Goal: Information Seeking & Learning: Learn about a topic

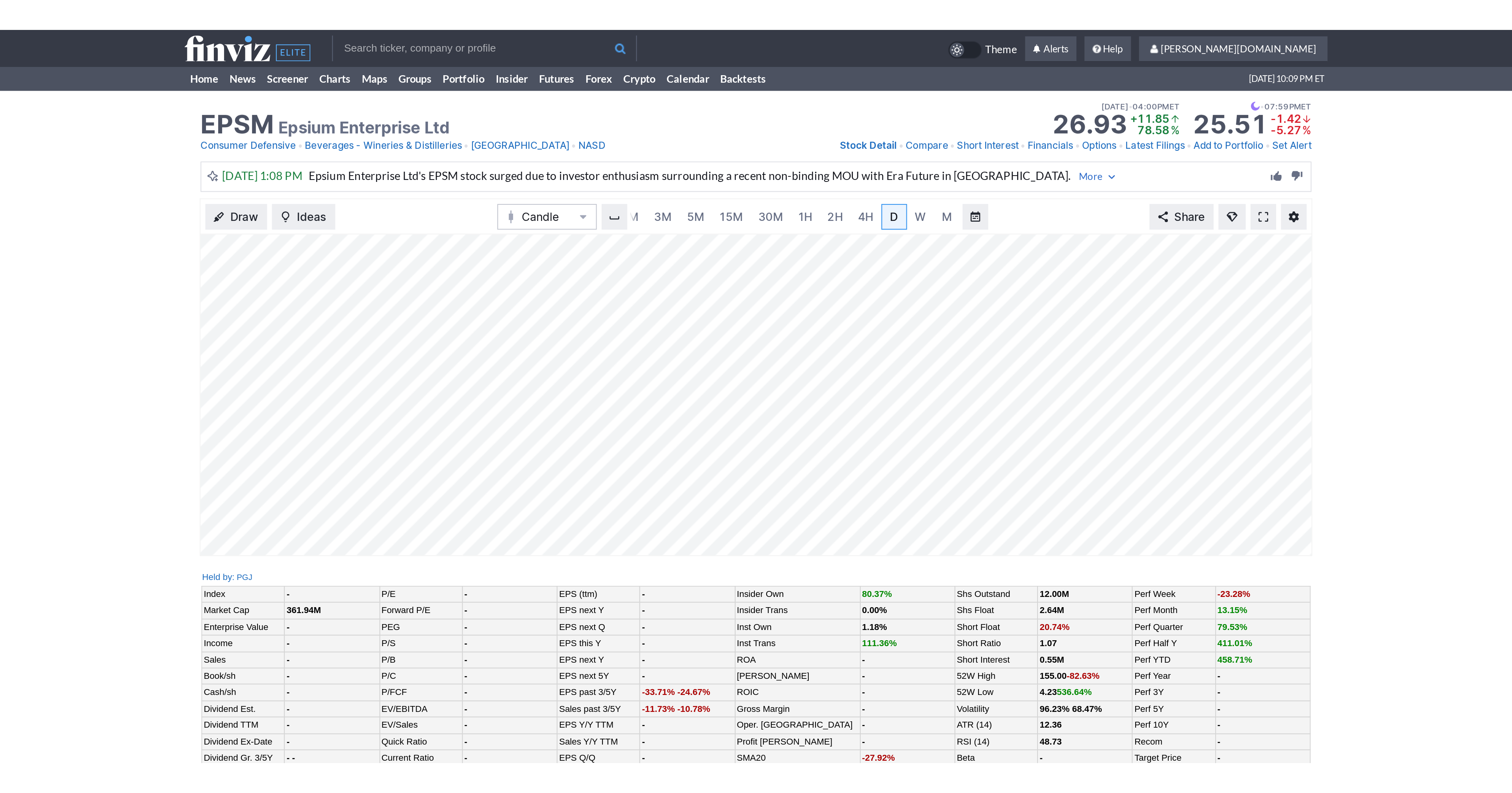
scroll to position [0, 8]
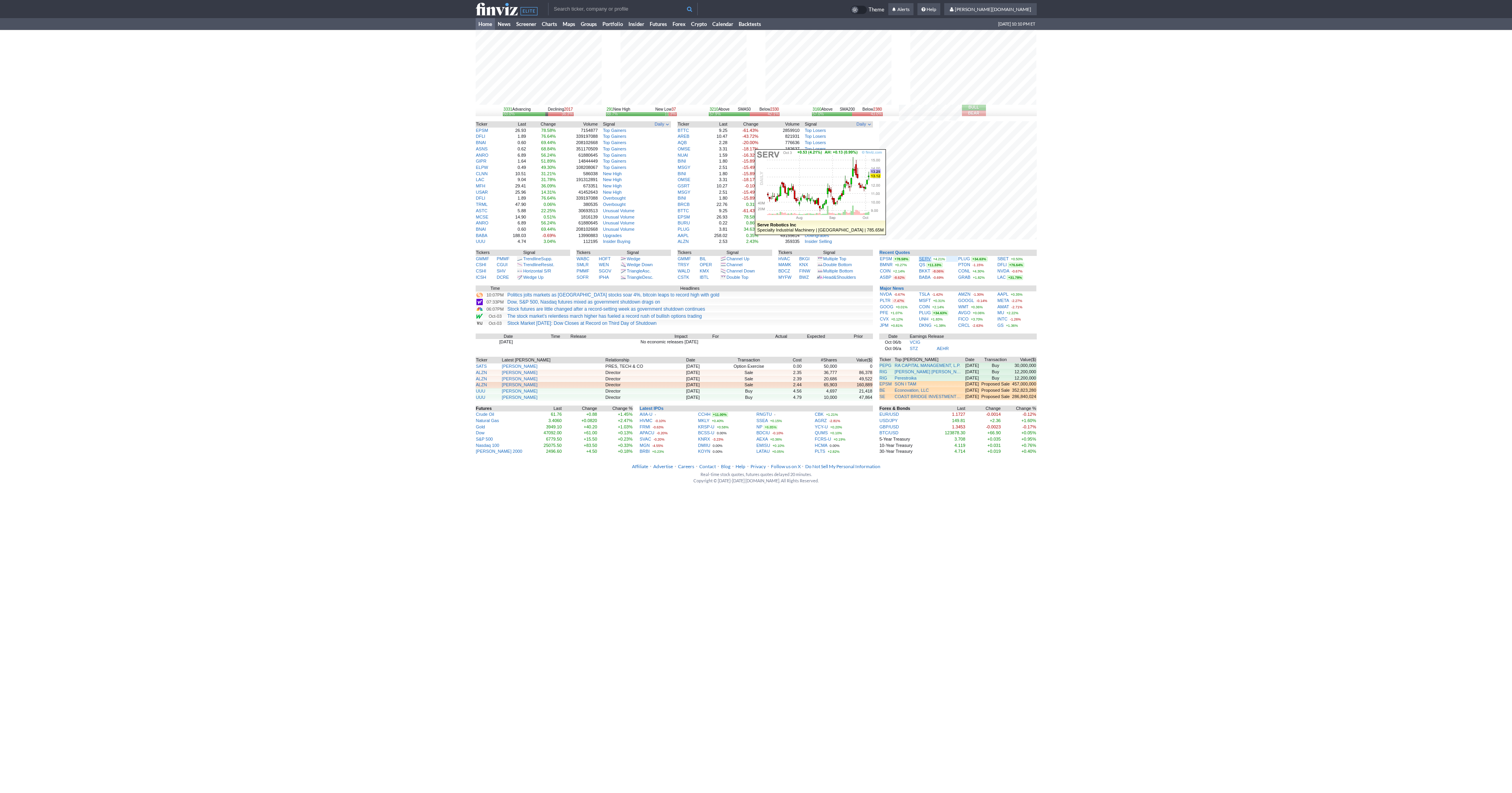
click at [924, 257] on link "SERV" at bounding box center [925, 259] width 12 height 5
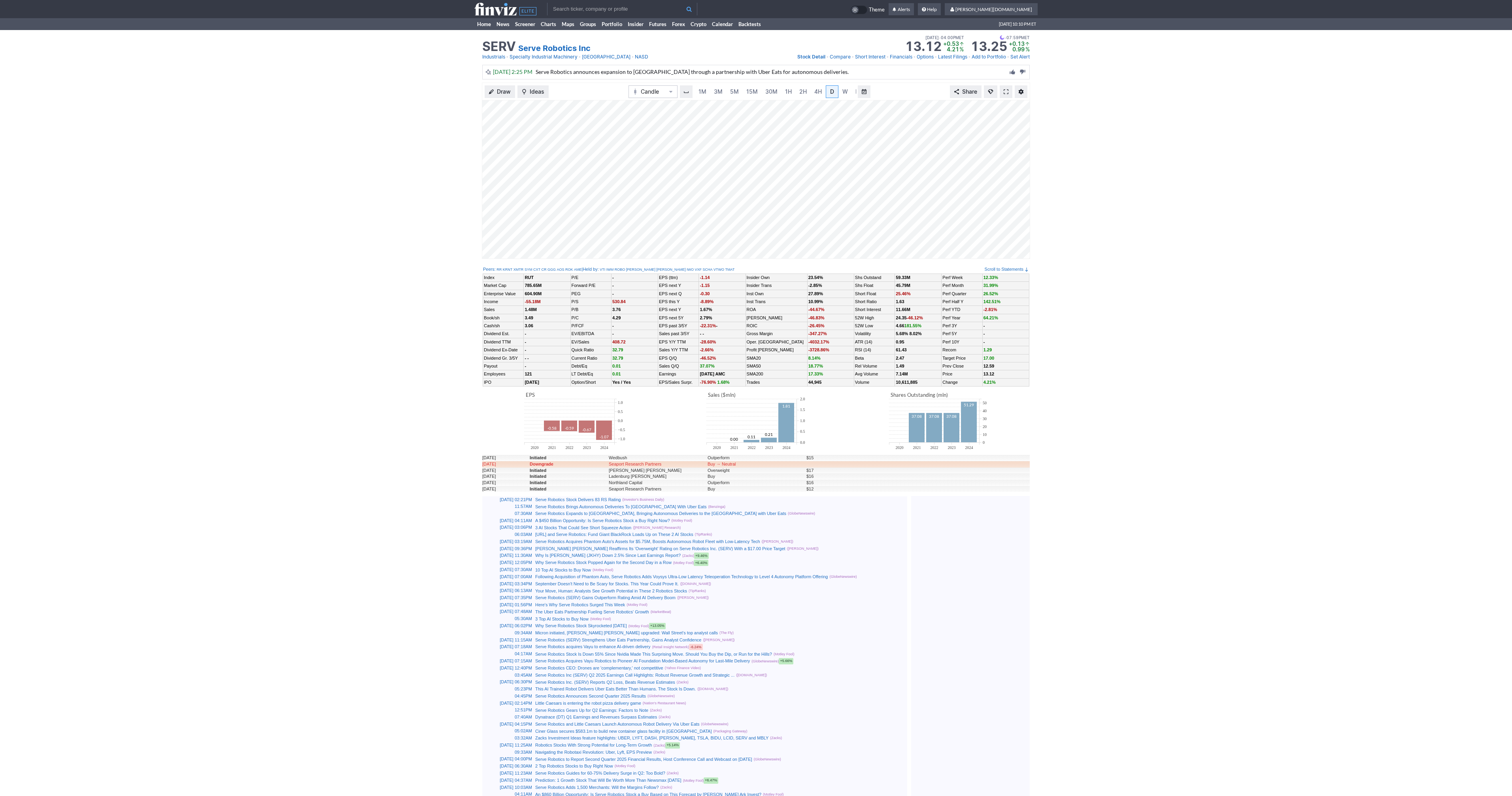
scroll to position [0, 8]
click at [1007, 90] on span at bounding box center [1006, 92] width 5 height 6
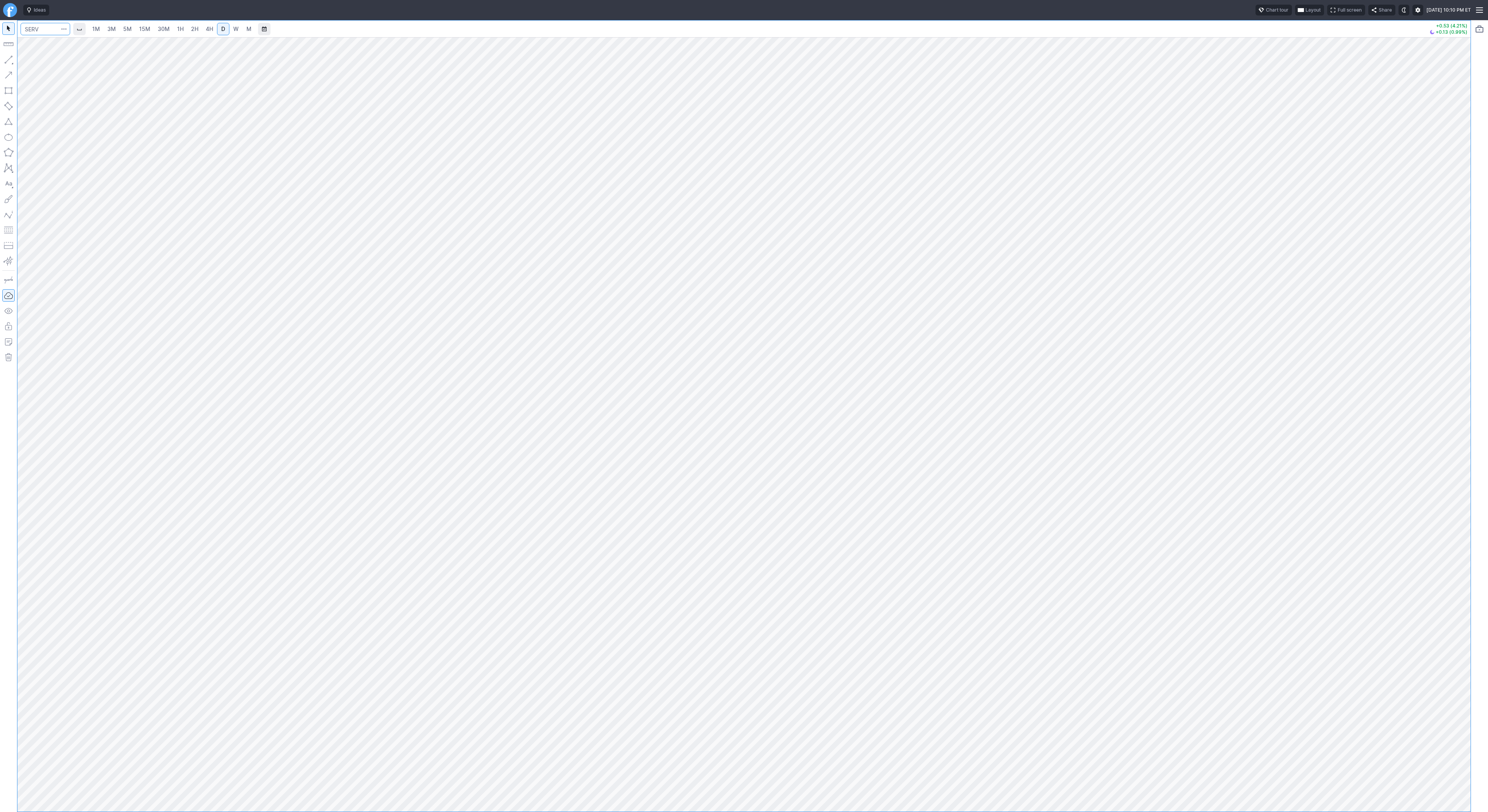
click at [48, 33] on input "Search" at bounding box center [45, 29] width 49 height 13
type input "eth"
click at [116, 145] on button "@ ETH USD Eth ereum / USD Crypto" at bounding box center [106, 143] width 163 height 11
click at [115, 28] on link "3M" at bounding box center [112, 29] width 16 height 13
click at [160, 34] on link "30M" at bounding box center [163, 29] width 19 height 13
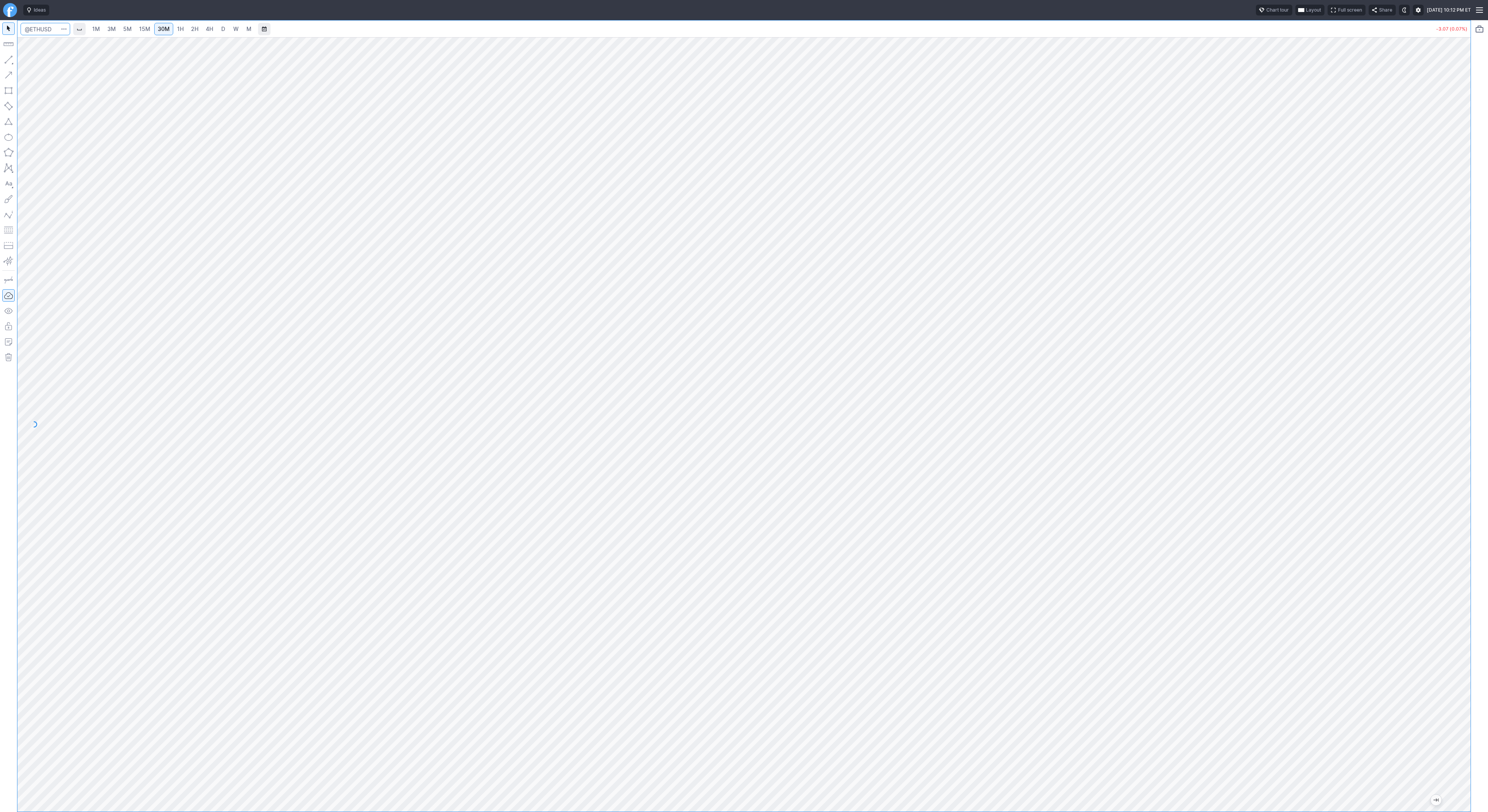
click at [54, 31] on input "Search" at bounding box center [45, 29] width 49 height 13
type input "btcusd"
click at [66, 43] on span "Bitcoin / USD" at bounding box center [73, 46] width 29 height 6
click at [211, 27] on span "4H" at bounding box center [209, 28] width 7 height 7
click at [224, 27] on span "D" at bounding box center [223, 28] width 4 height 7
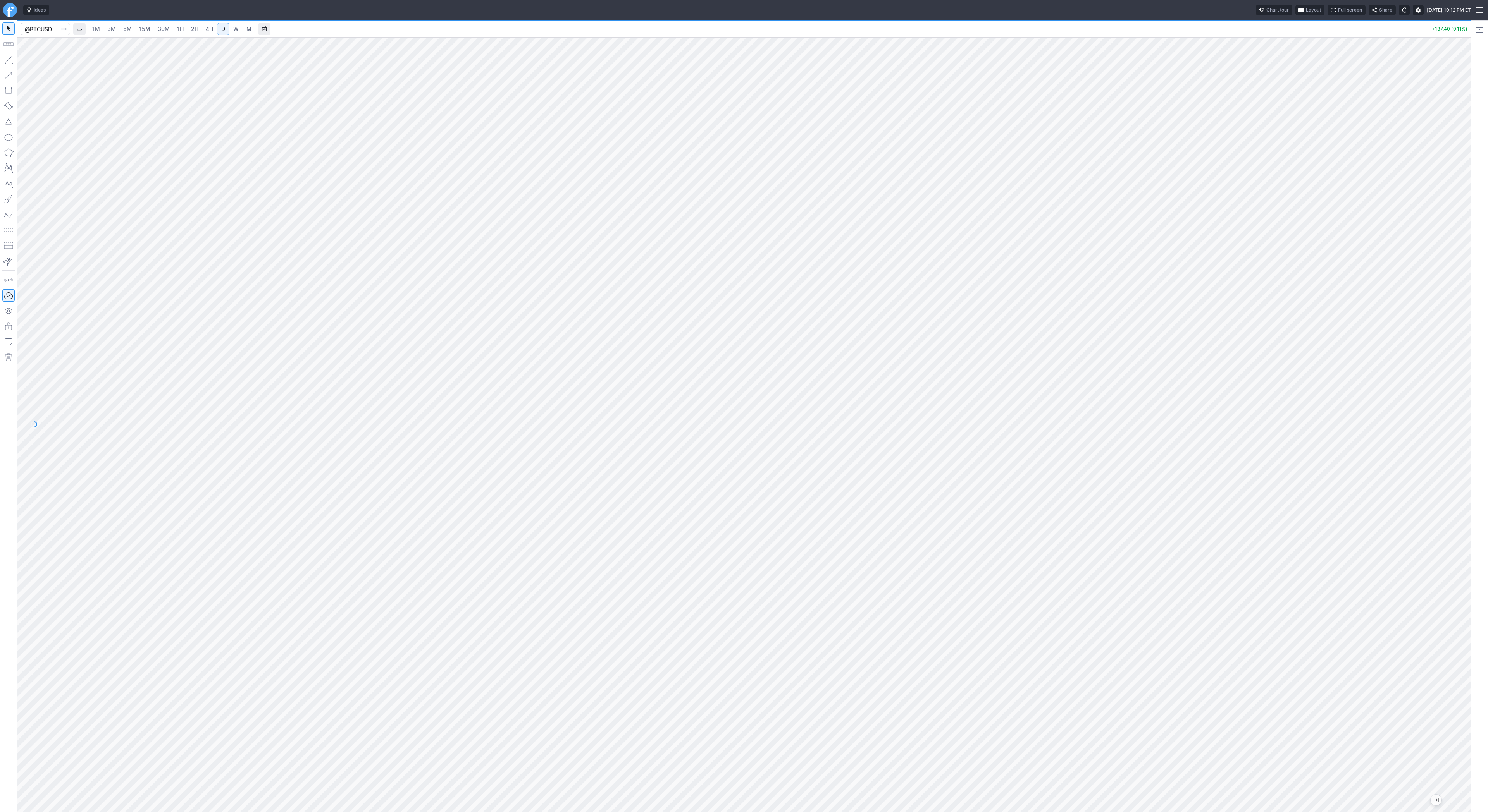
click at [238, 26] on link "W" at bounding box center [236, 29] width 13 height 13
click at [202, 28] on link "4H" at bounding box center [209, 29] width 14 height 13
click at [223, 25] on span "D" at bounding box center [223, 29] width 5 height 8
click at [234, 28] on span "W" at bounding box center [236, 28] width 5 height 7
drag, startPoint x: 1457, startPoint y: 456, endPoint x: 1465, endPoint y: 556, distance: 100.3
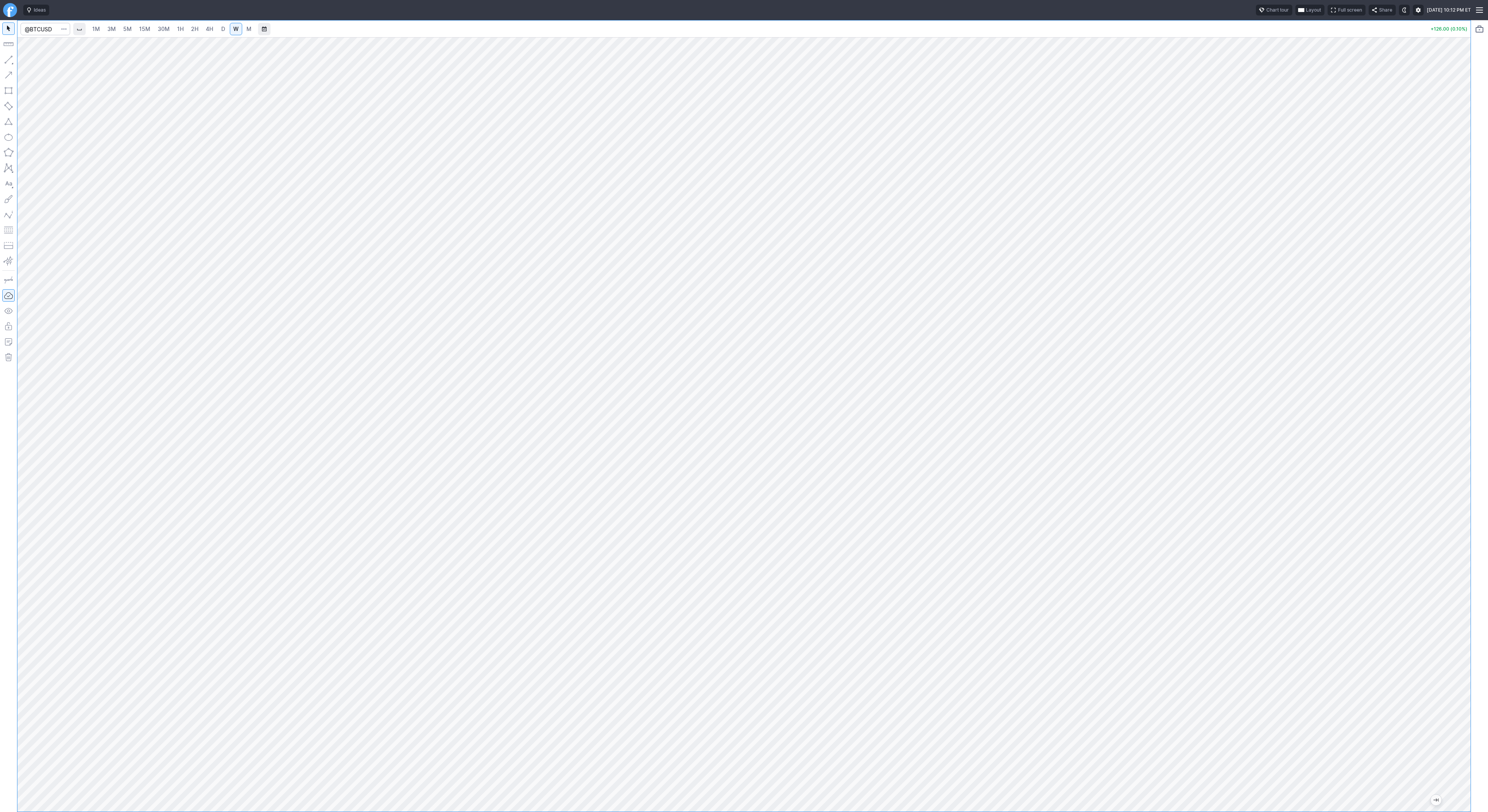
click at [1465, 556] on div at bounding box center [1462, 423] width 16 height 755
click at [36, 60] on span "Line" at bounding box center [45, 61] width 31 height 8
click at [11, 58] on button "button" at bounding box center [8, 60] width 13 height 13
click at [202, 30] on link "4H" at bounding box center [209, 29] width 14 height 13
drag, startPoint x: 1455, startPoint y: 283, endPoint x: 1455, endPoint y: 430, distance: 147.0
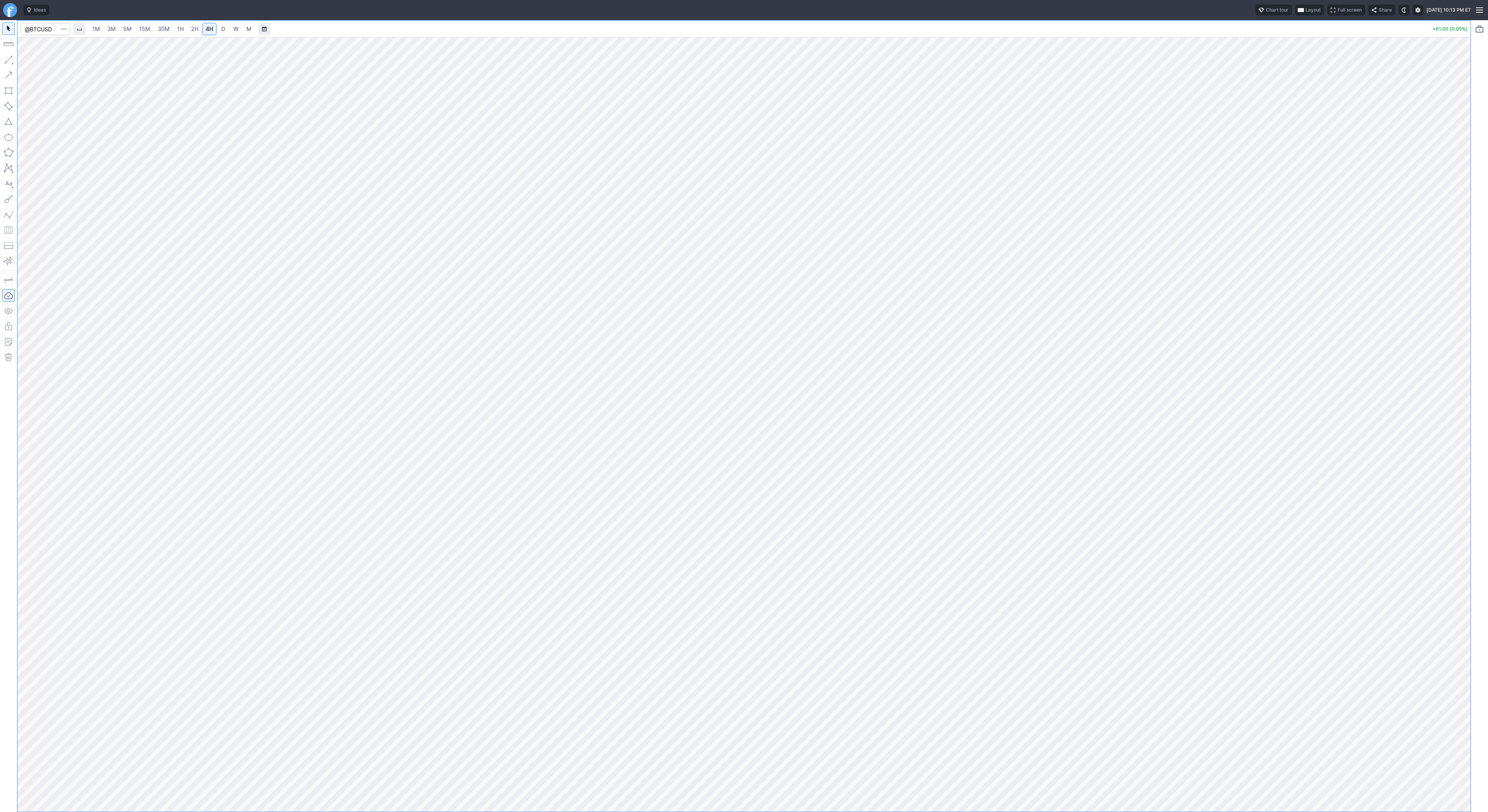
click at [1455, 430] on div at bounding box center [1462, 423] width 16 height 755
click at [1433, 513] on div at bounding box center [744, 424] width 1453 height 775
click at [226, 28] on link "D" at bounding box center [223, 29] width 13 height 13
click at [46, 31] on input "Search" at bounding box center [45, 29] width 49 height 13
type input "tlt"
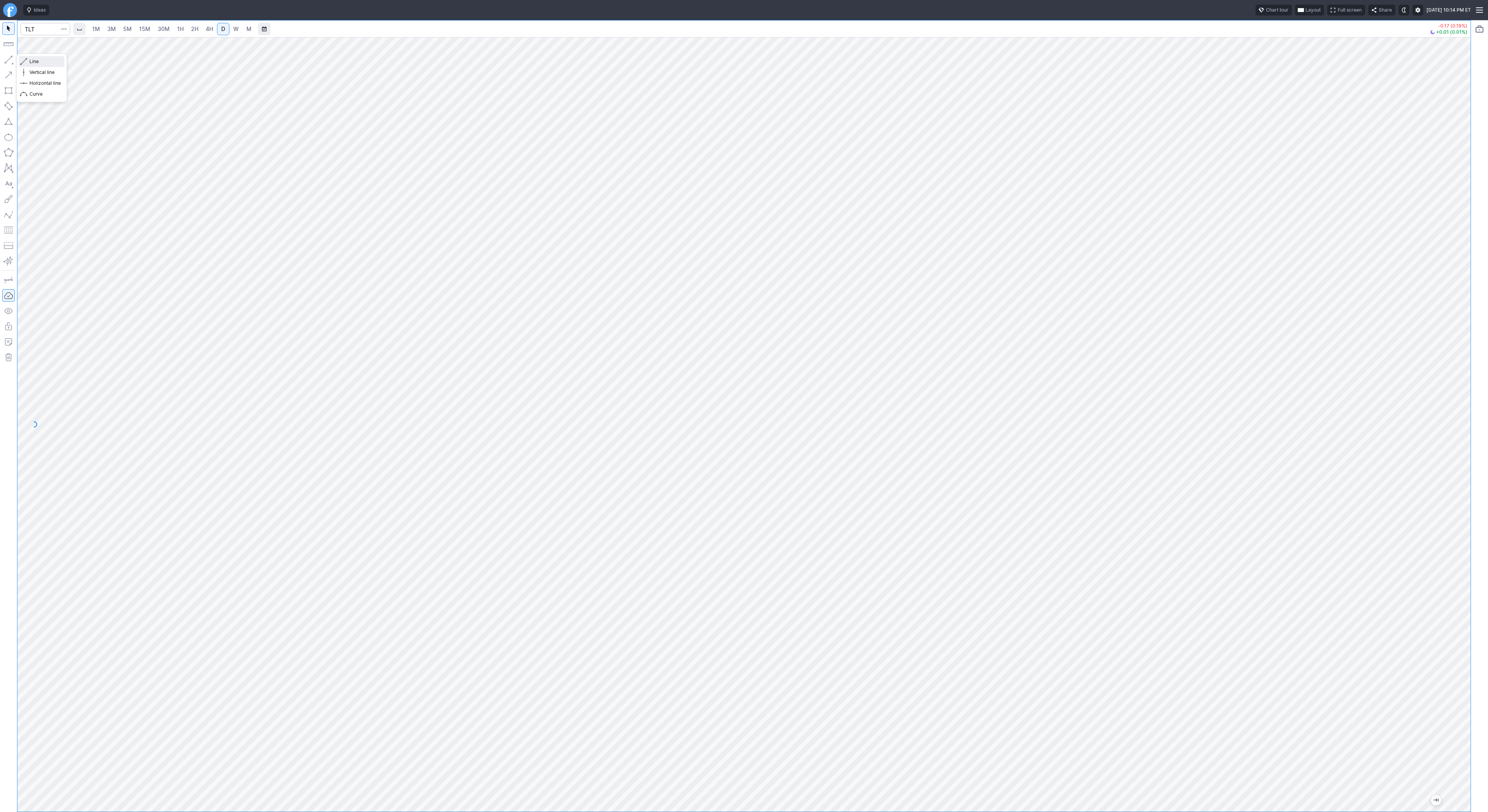
click at [37, 63] on span "Line" at bounding box center [45, 61] width 31 height 8
click at [37, 61] on span "Line" at bounding box center [45, 61] width 31 height 8
drag, startPoint x: 1465, startPoint y: 475, endPoint x: 1464, endPoint y: 482, distance: 7.1
click at [1464, 482] on div at bounding box center [1462, 423] width 16 height 755
click at [46, 30] on input "Search" at bounding box center [45, 29] width 49 height 13
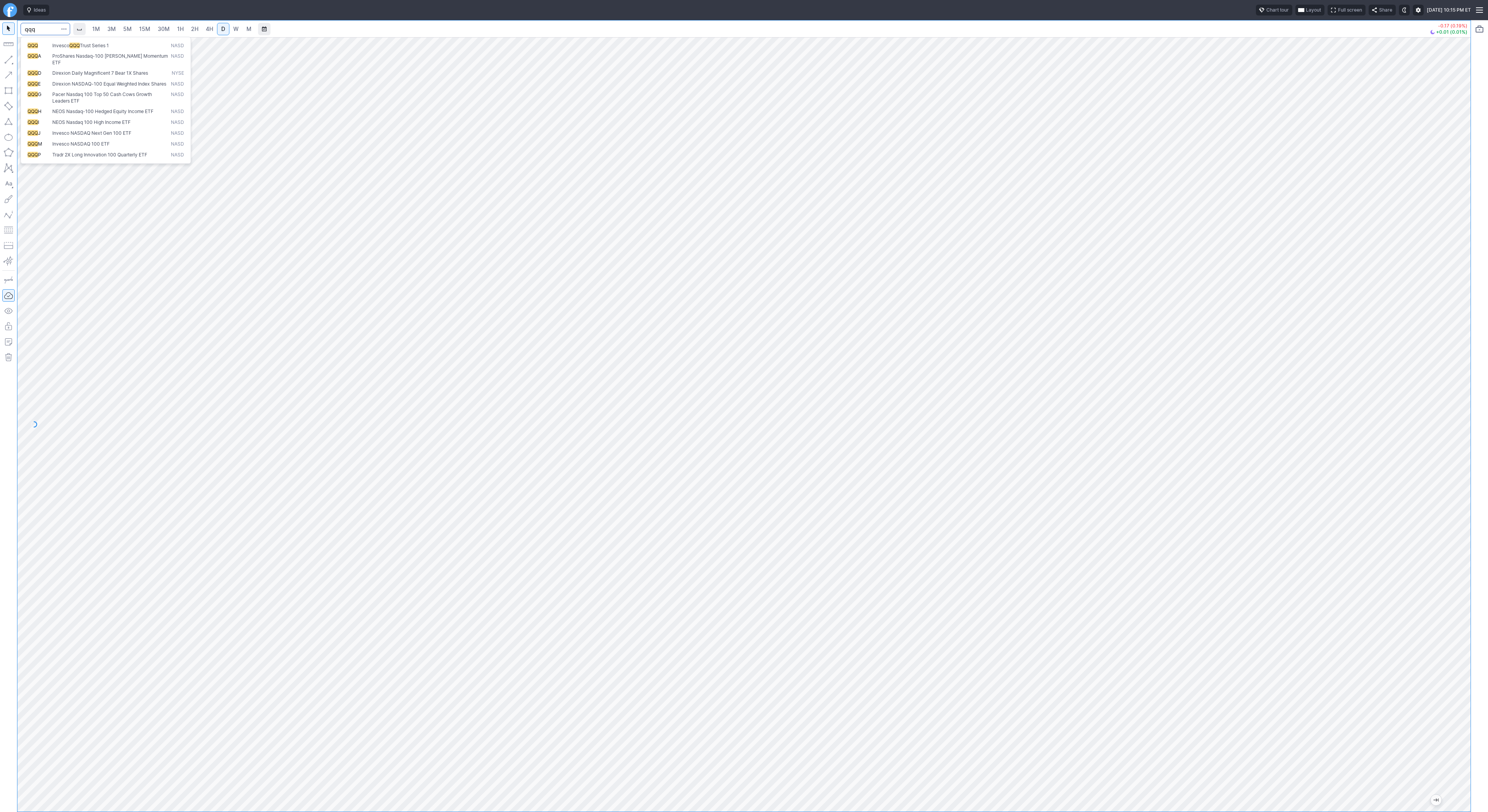
type input "qqq"
click at [41, 29] on input "Search" at bounding box center [45, 29] width 49 height 13
type input "kweb"
click at [11, 62] on button "button" at bounding box center [8, 60] width 13 height 13
drag, startPoint x: 23, startPoint y: 58, endPoint x: 61, endPoint y: 80, distance: 43.9
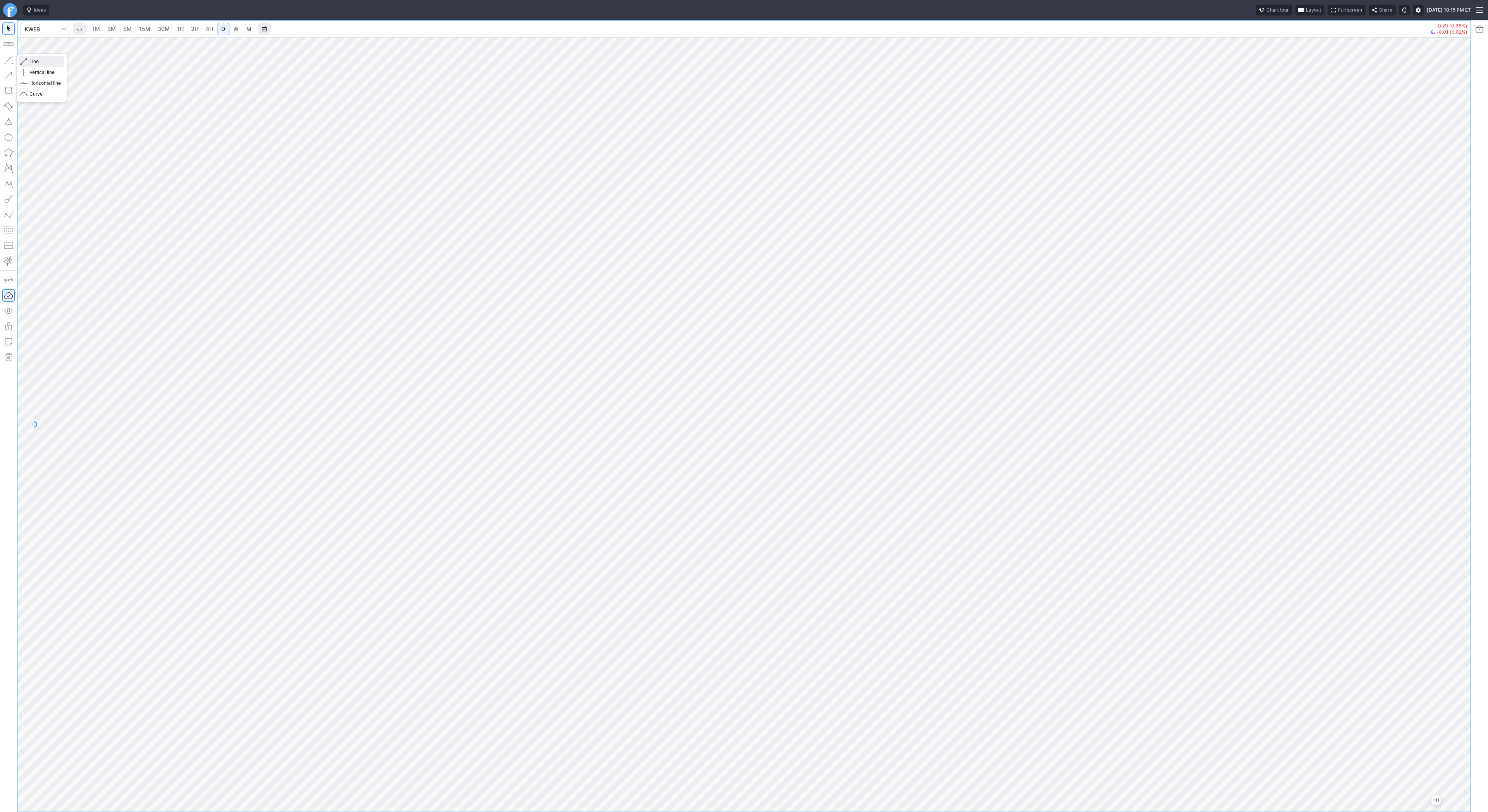
click at [23, 58] on span "button" at bounding box center [25, 61] width 5 height 11
click at [28, 60] on button "Line" at bounding box center [41, 61] width 45 height 11
drag, startPoint x: 6, startPoint y: 58, endPoint x: 25, endPoint y: 100, distance: 46.1
click at [6, 58] on button "button" at bounding box center [8, 60] width 13 height 13
drag, startPoint x: 1457, startPoint y: 307, endPoint x: 1454, endPoint y: 400, distance: 93.0
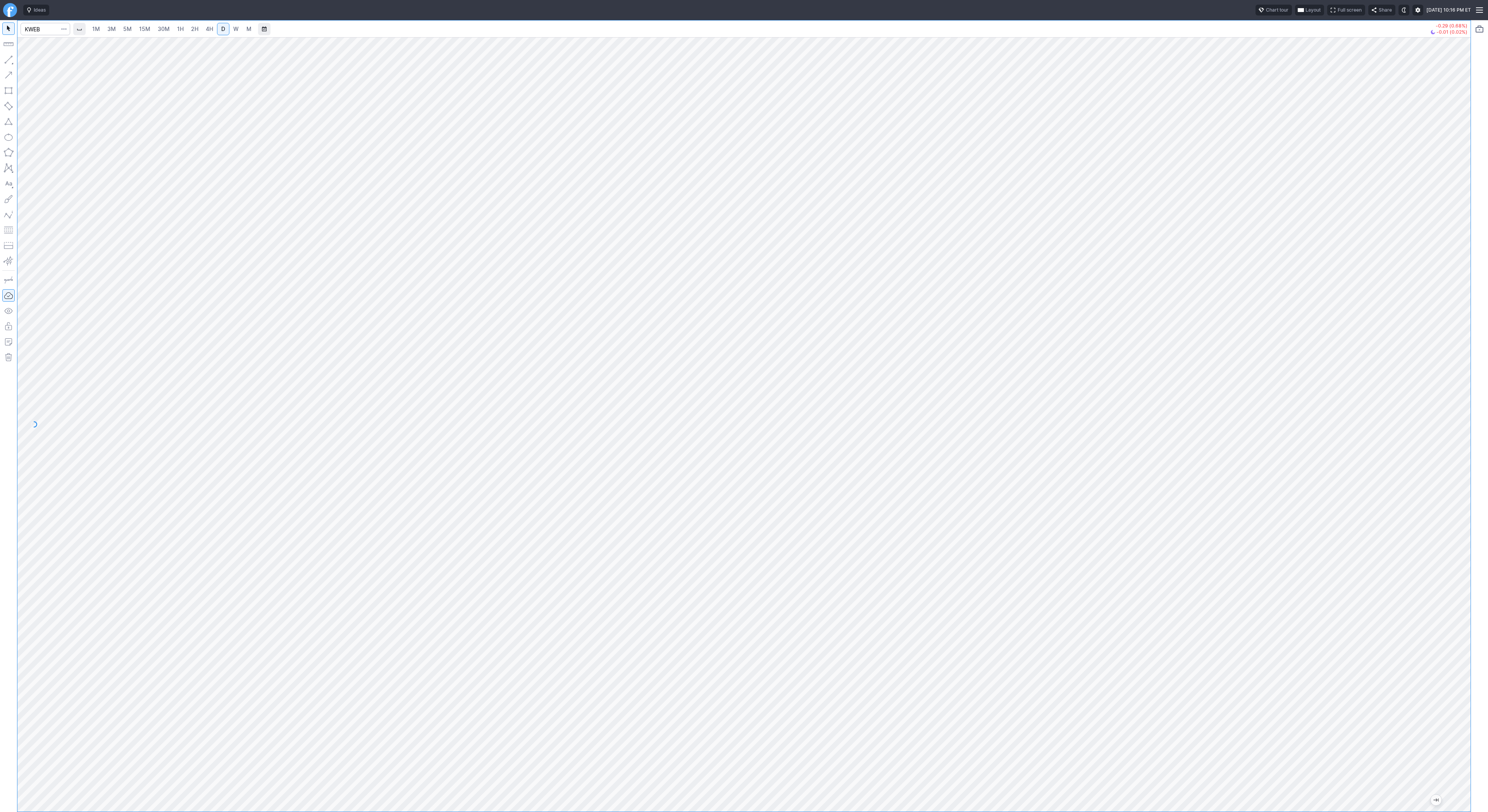
click at [1458, 407] on div at bounding box center [1462, 423] width 16 height 755
drag, startPoint x: 32, startPoint y: 61, endPoint x: 51, endPoint y: 80, distance: 26.9
click at [32, 61] on span "Line" at bounding box center [45, 61] width 31 height 8
click at [32, 62] on span "Line" at bounding box center [45, 61] width 31 height 8
click at [8, 58] on button "button" at bounding box center [8, 60] width 13 height 13
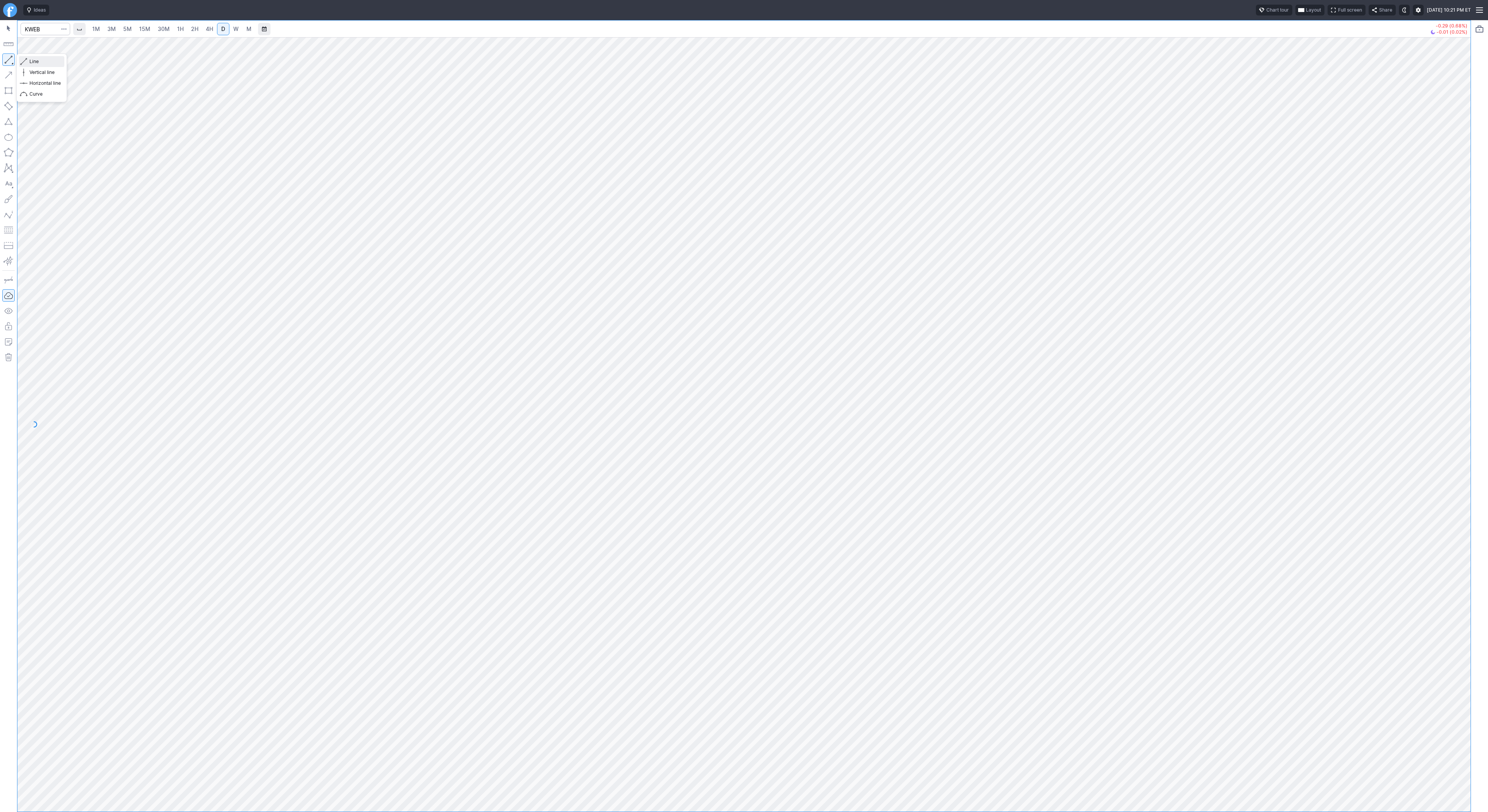
click at [28, 60] on button "Line" at bounding box center [41, 61] width 45 height 11
drag, startPoint x: 28, startPoint y: 64, endPoint x: 32, endPoint y: 75, distance: 11.7
click at [28, 65] on button "Line" at bounding box center [41, 61] width 45 height 11
click at [51, 65] on span "Line" at bounding box center [45, 61] width 31 height 8
click at [13, 59] on button "button" at bounding box center [8, 60] width 13 height 13
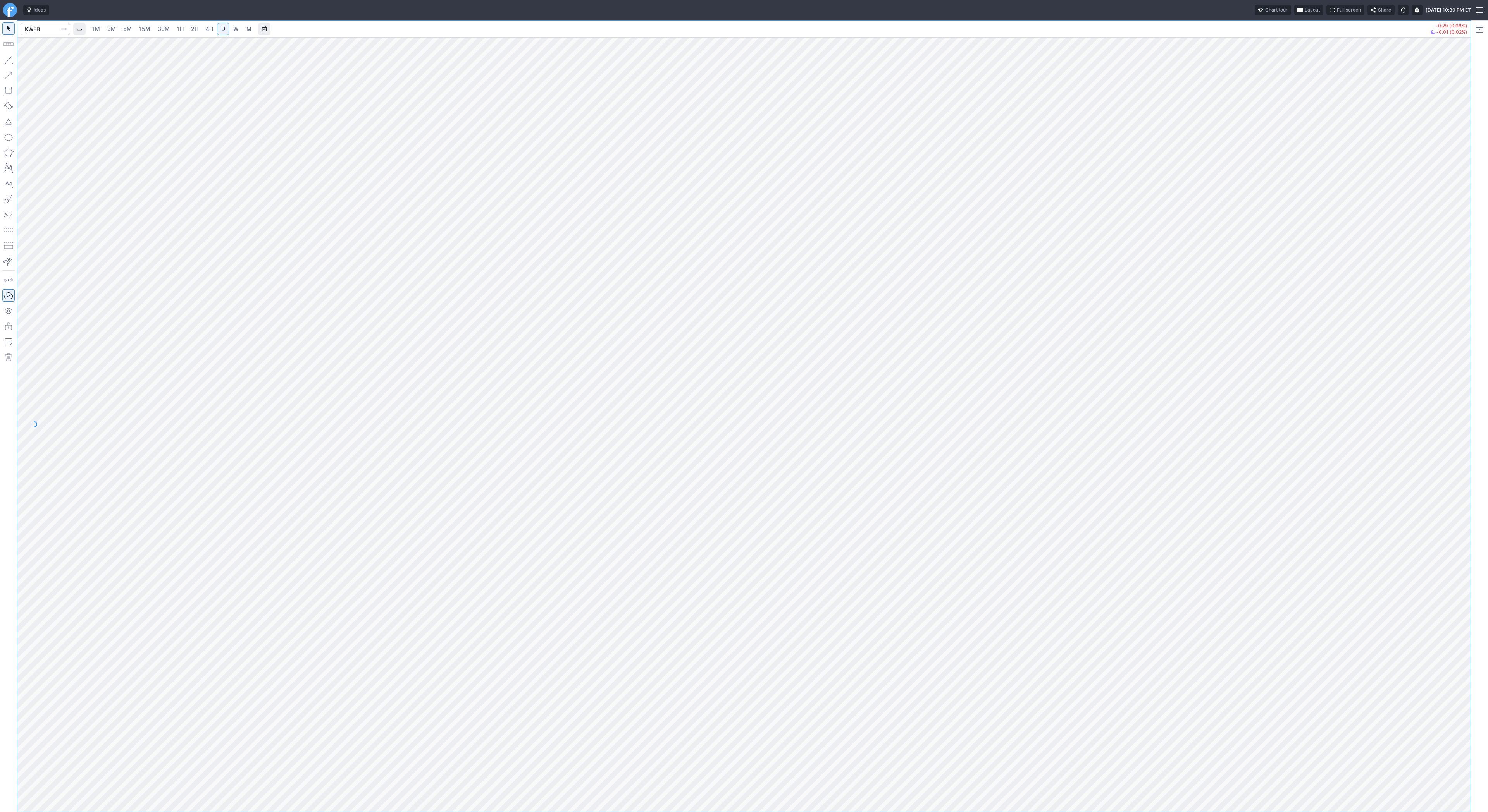
click at [13, 60] on button "button" at bounding box center [8, 60] width 13 height 13
click at [5, 57] on button "button" at bounding box center [8, 60] width 13 height 13
click at [33, 65] on span "Line" at bounding box center [45, 61] width 31 height 8
click at [9, 59] on button "button" at bounding box center [8, 60] width 13 height 13
drag, startPoint x: 10, startPoint y: 60, endPoint x: 17, endPoint y: 74, distance: 15.7
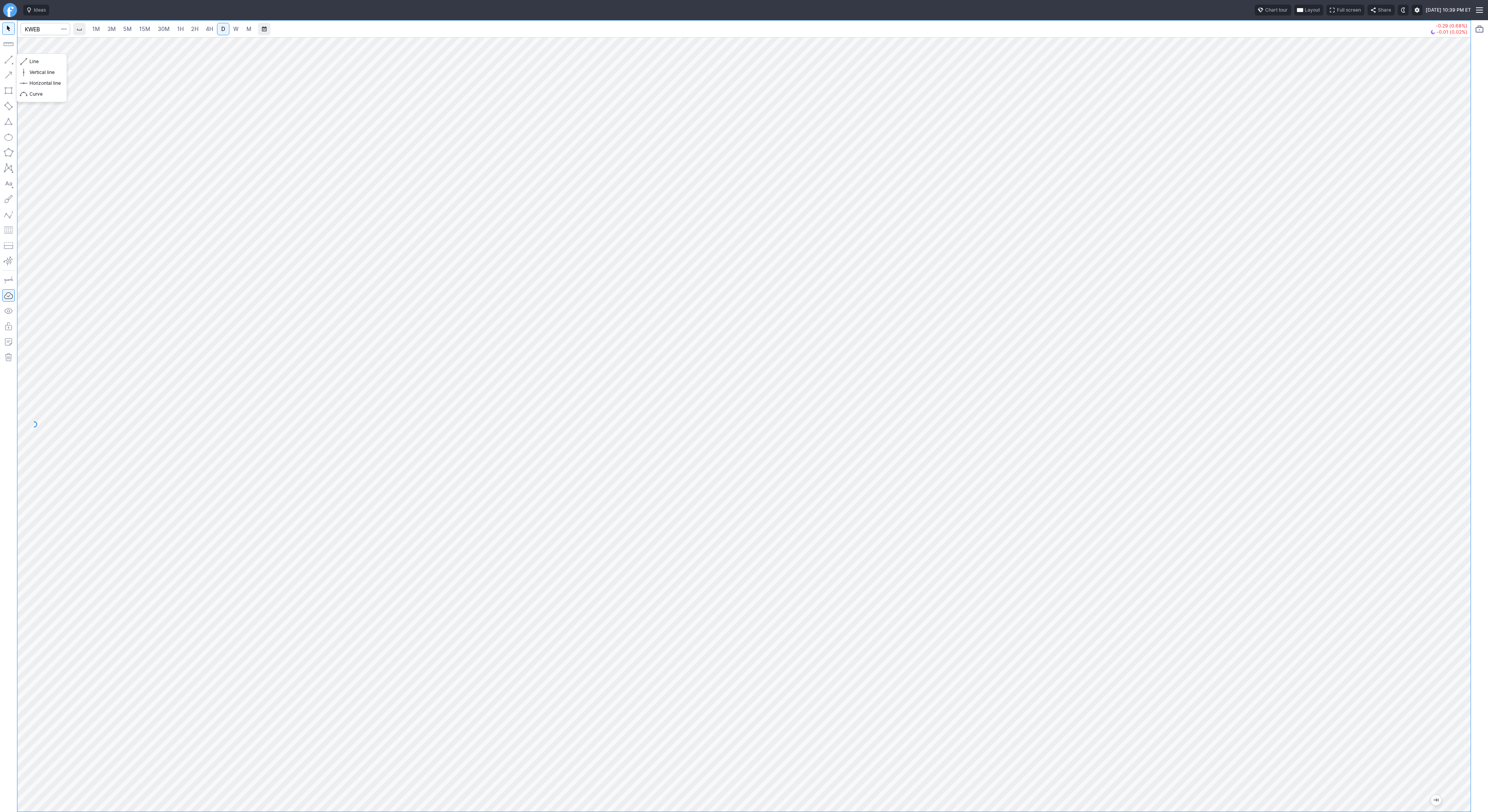
click at [10, 60] on button "button" at bounding box center [8, 60] width 13 height 13
click at [37, 60] on span "Line" at bounding box center [45, 61] width 31 height 8
click at [40, 30] on input "Search" at bounding box center [45, 29] width 49 height 13
type input "baba"
click at [9, 61] on button "button" at bounding box center [8, 60] width 13 height 13
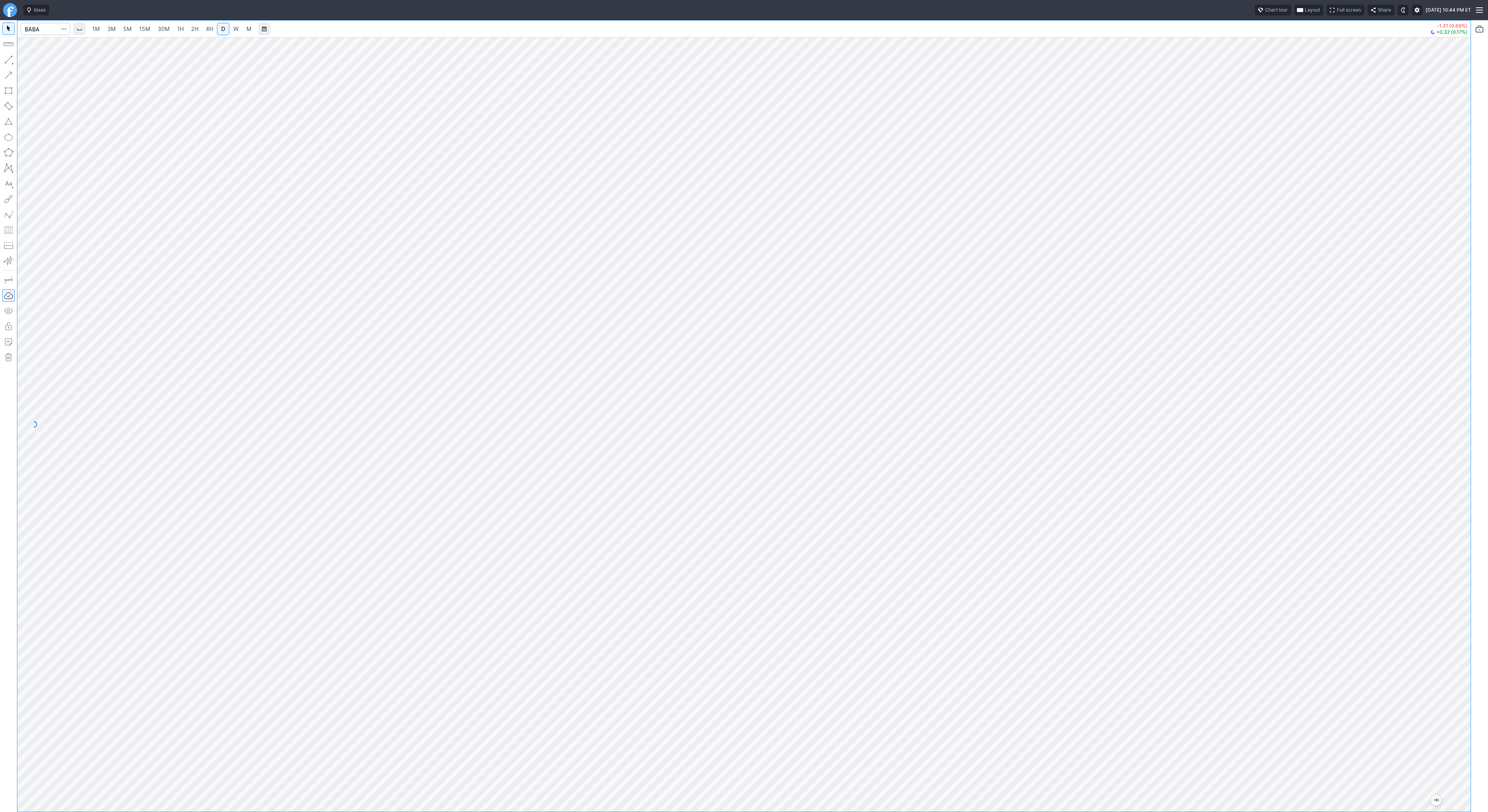
click at [7, 60] on button "button" at bounding box center [8, 60] width 13 height 13
click at [6, 59] on button "button" at bounding box center [8, 60] width 13 height 13
click at [10, 63] on button "button" at bounding box center [8, 60] width 13 height 13
drag, startPoint x: 4, startPoint y: 60, endPoint x: 18, endPoint y: 78, distance: 22.8
click at [4, 61] on button "button" at bounding box center [8, 60] width 13 height 13
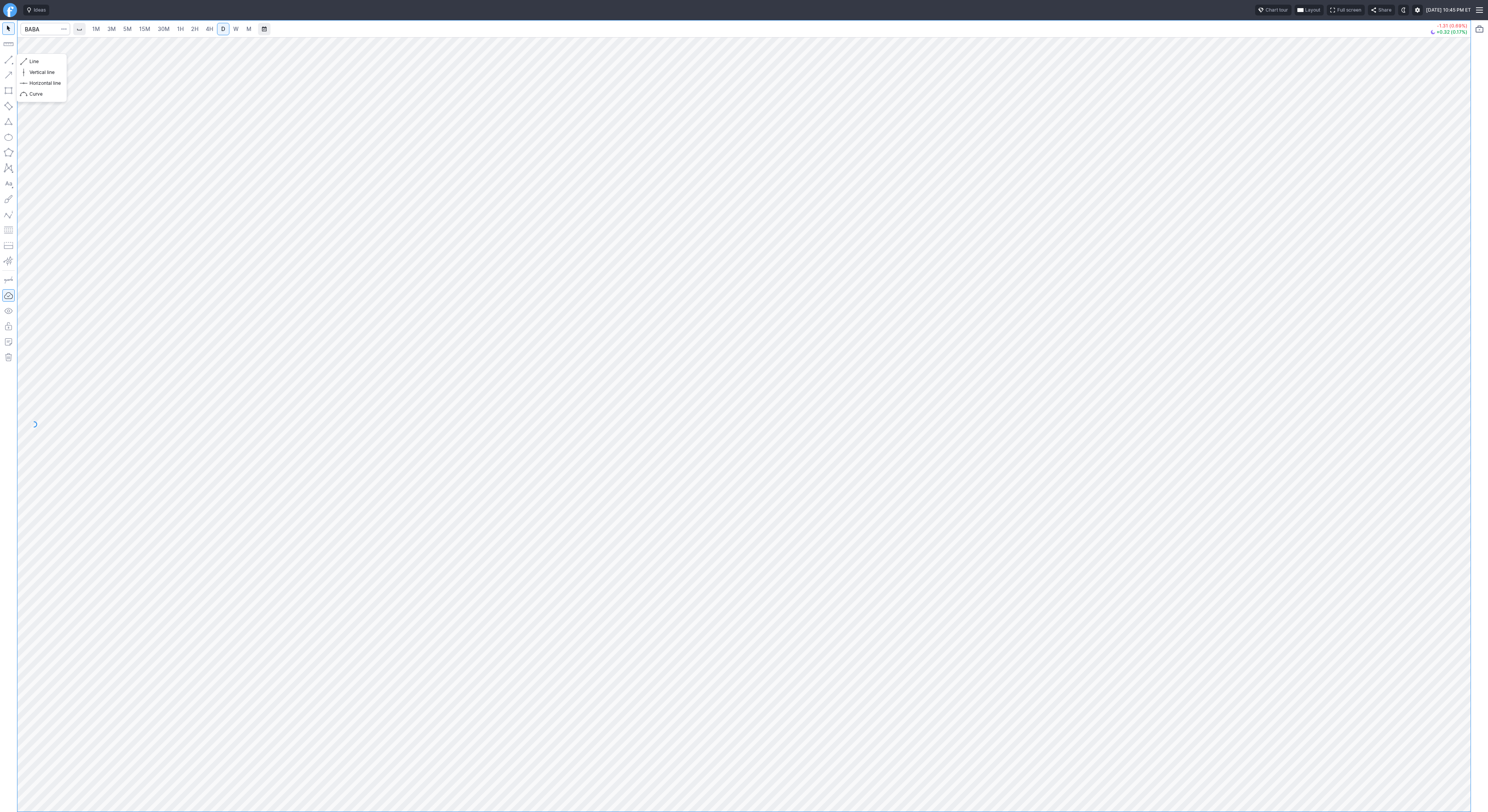
drag, startPoint x: 9, startPoint y: 59, endPoint x: 29, endPoint y: 87, distance: 34.4
click at [9, 60] on button "button" at bounding box center [8, 60] width 13 height 13
drag, startPoint x: 50, startPoint y: 66, endPoint x: 55, endPoint y: 97, distance: 31.4
click at [50, 68] on div "Line Vertical line Horizontal line Curve" at bounding box center [41, 78] width 45 height 43
click at [39, 71] on div "Line Vertical line Horizontal line Curve" at bounding box center [41, 78] width 45 height 43
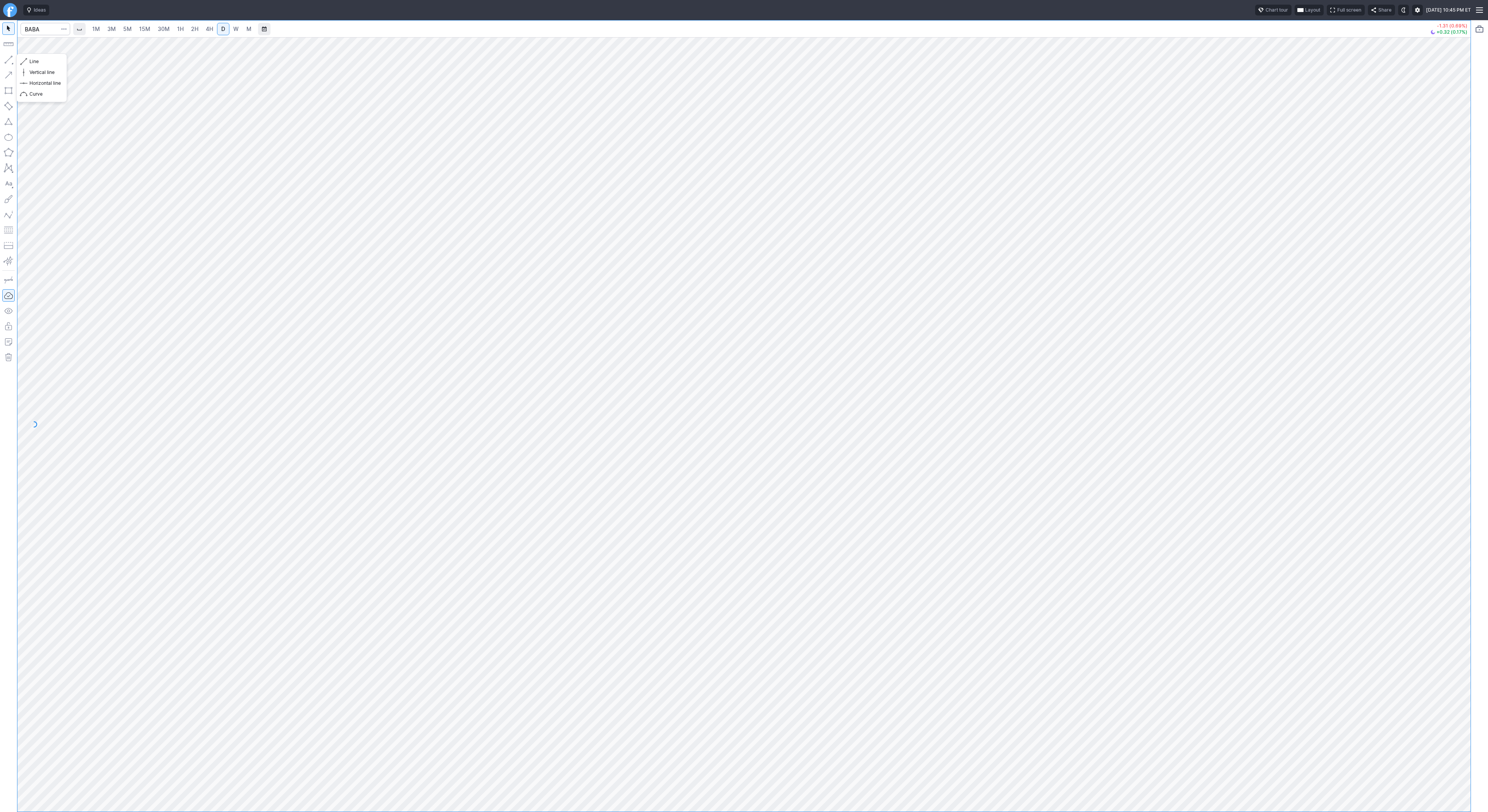
click at [8, 58] on button "button" at bounding box center [8, 60] width 13 height 13
drag, startPoint x: 8, startPoint y: 58, endPoint x: 18, endPoint y: 99, distance: 42.2
click at [8, 59] on button "button" at bounding box center [8, 60] width 13 height 13
click at [59, 67] on button "Vertical line" at bounding box center [41, 72] width 45 height 11
click at [45, 61] on span "Line" at bounding box center [45, 61] width 31 height 8
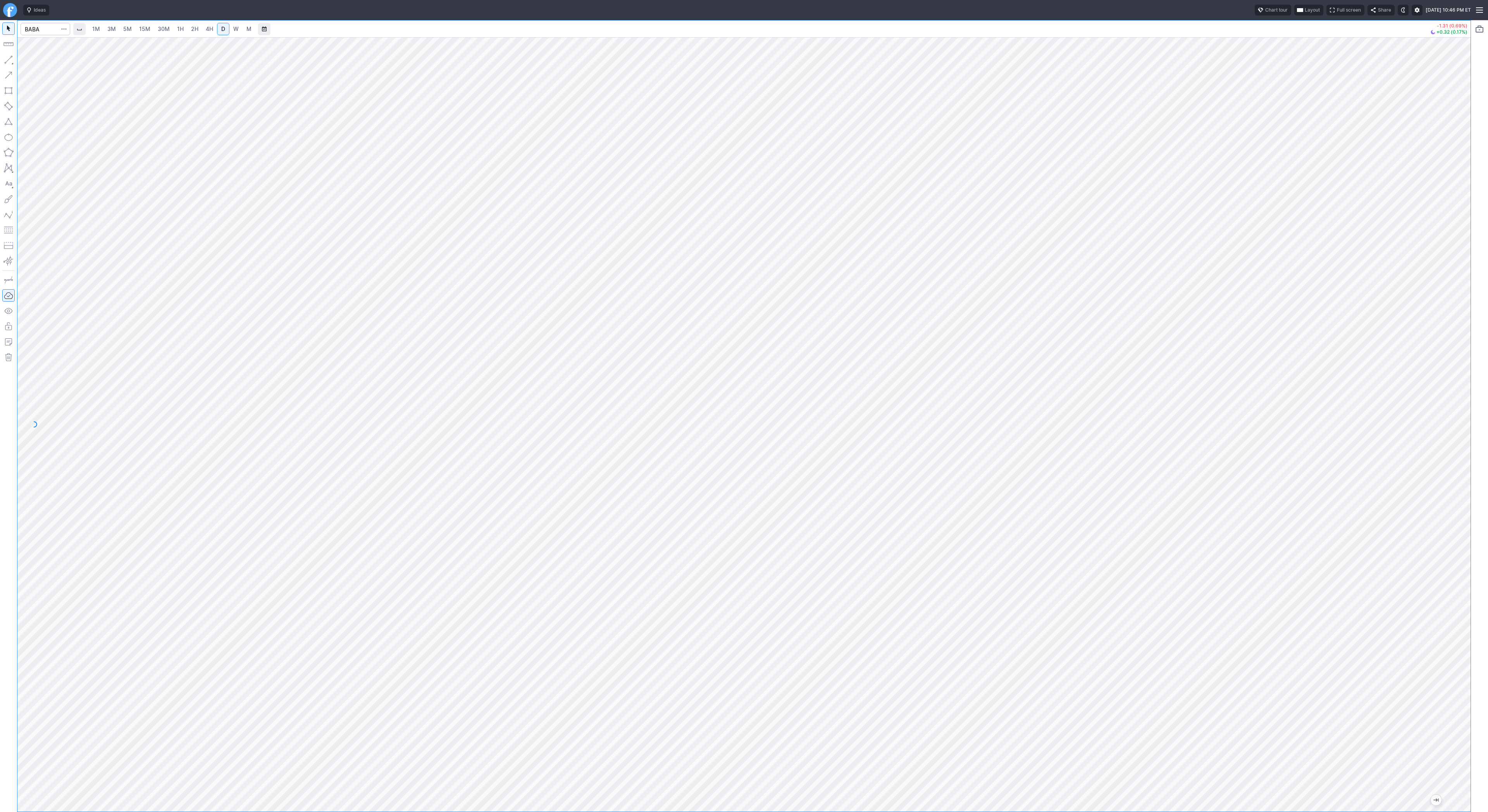
click at [7, 65] on button "button" at bounding box center [8, 60] width 13 height 13
drag, startPoint x: 28, startPoint y: 59, endPoint x: 40, endPoint y: 83, distance: 26.8
click at [34, 74] on div "Line Vertical line Horizontal line Curve" at bounding box center [41, 78] width 45 height 43
click at [39, 63] on span "Line" at bounding box center [45, 61] width 31 height 8
drag, startPoint x: 7, startPoint y: 61, endPoint x: 10, endPoint y: 80, distance: 19.2
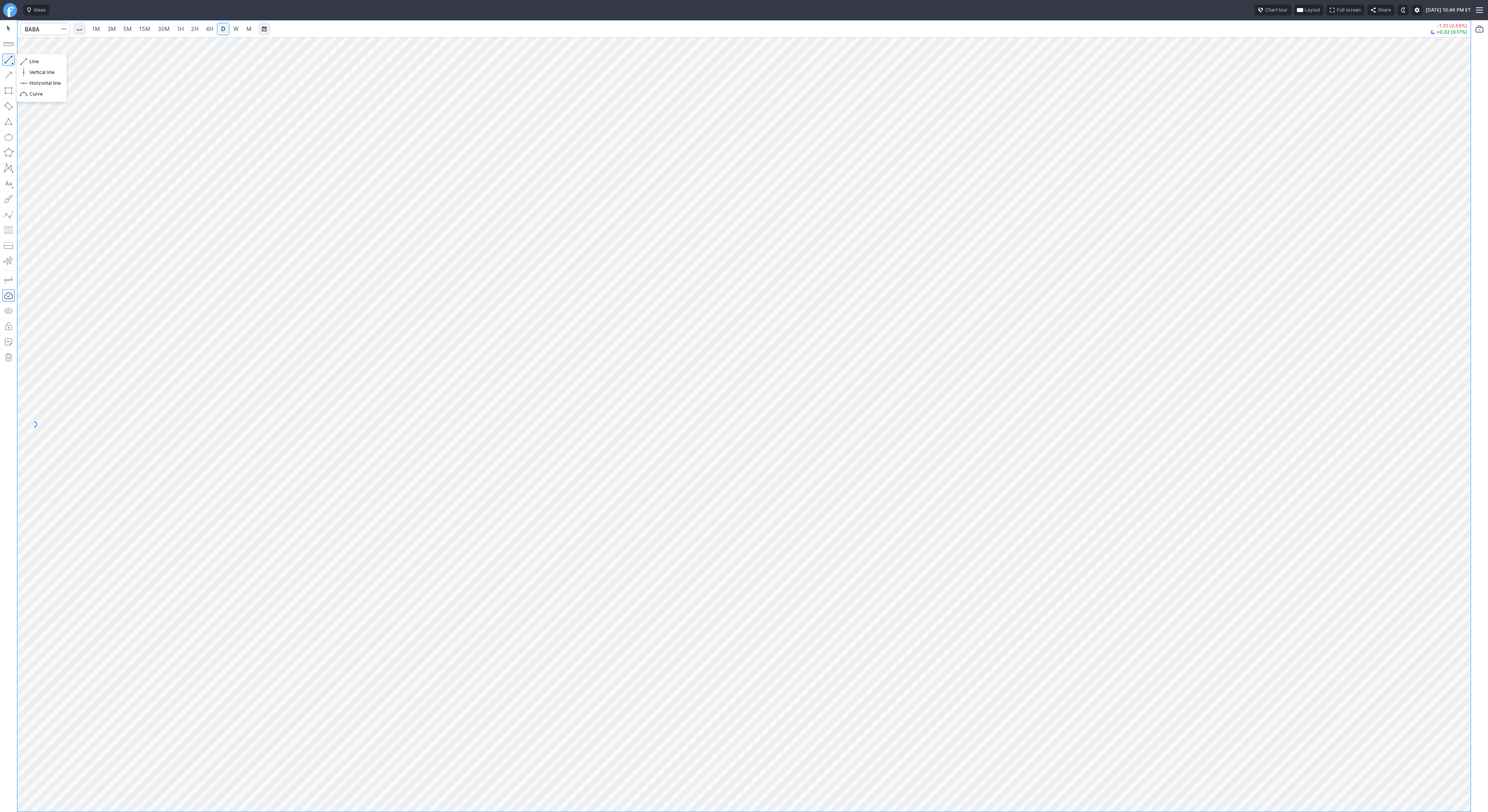
click at [7, 62] on button "button" at bounding box center [8, 60] width 13 height 13
drag, startPoint x: 7, startPoint y: 60, endPoint x: 29, endPoint y: 89, distance: 36.4
click at [9, 65] on button "button" at bounding box center [8, 60] width 13 height 13
drag, startPoint x: 43, startPoint y: 62, endPoint x: 49, endPoint y: 85, distance: 23.8
click at [43, 62] on span "Line" at bounding box center [45, 61] width 31 height 8
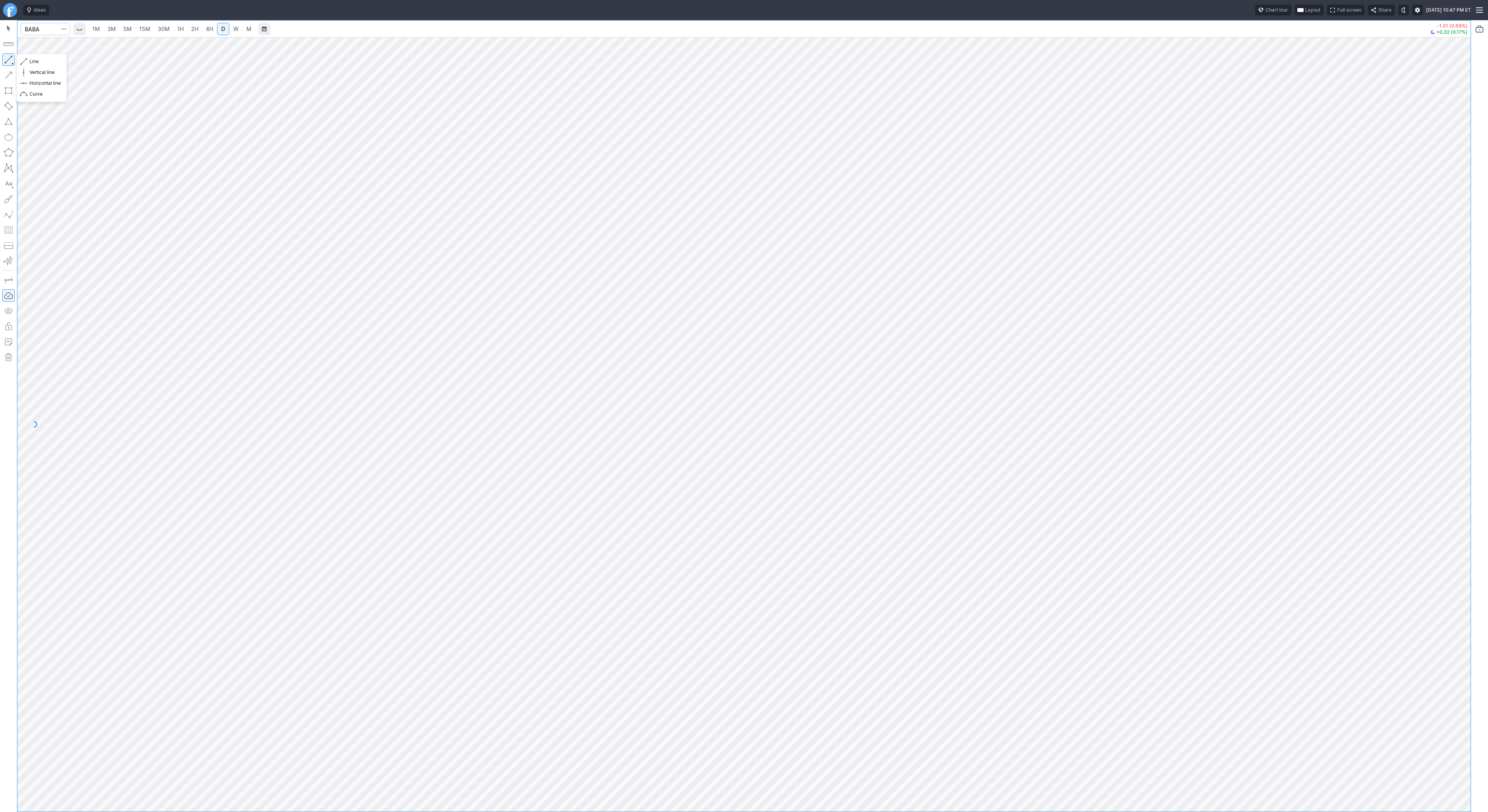
click at [10, 55] on button "button" at bounding box center [8, 60] width 13 height 13
drag, startPoint x: 1461, startPoint y: 396, endPoint x: 1460, endPoint y: 435, distance: 39.0
click at [1460, 435] on div at bounding box center [1462, 423] width 16 height 755
click at [1454, 493] on div at bounding box center [744, 424] width 1453 height 775
drag, startPoint x: 2, startPoint y: 60, endPoint x: 2, endPoint y: 65, distance: 5.0
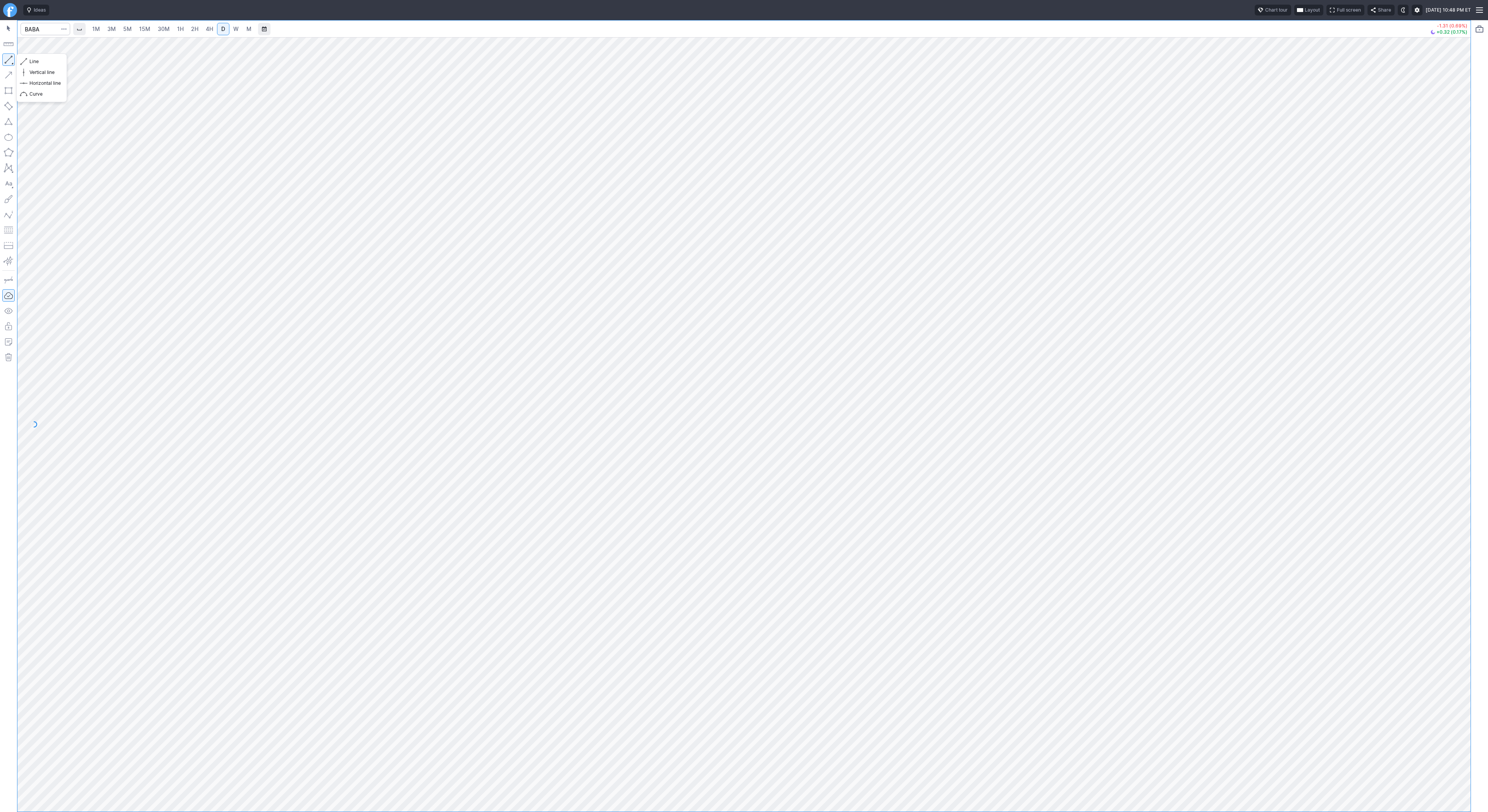
click at [1, 63] on div at bounding box center [8, 416] width 17 height 792
drag, startPoint x: 8, startPoint y: 59, endPoint x: 8, endPoint y: 68, distance: 9.0
click at [8, 60] on button "button" at bounding box center [8, 60] width 13 height 13
drag, startPoint x: 1464, startPoint y: 480, endPoint x: 1475, endPoint y: 579, distance: 99.6
click at [1475, 579] on div "1M 3M 5M 15M 30M 1H 2H 4H D W M -1.31 (0.69%) +0.32 (0.17%)" at bounding box center [744, 416] width 1488 height 792
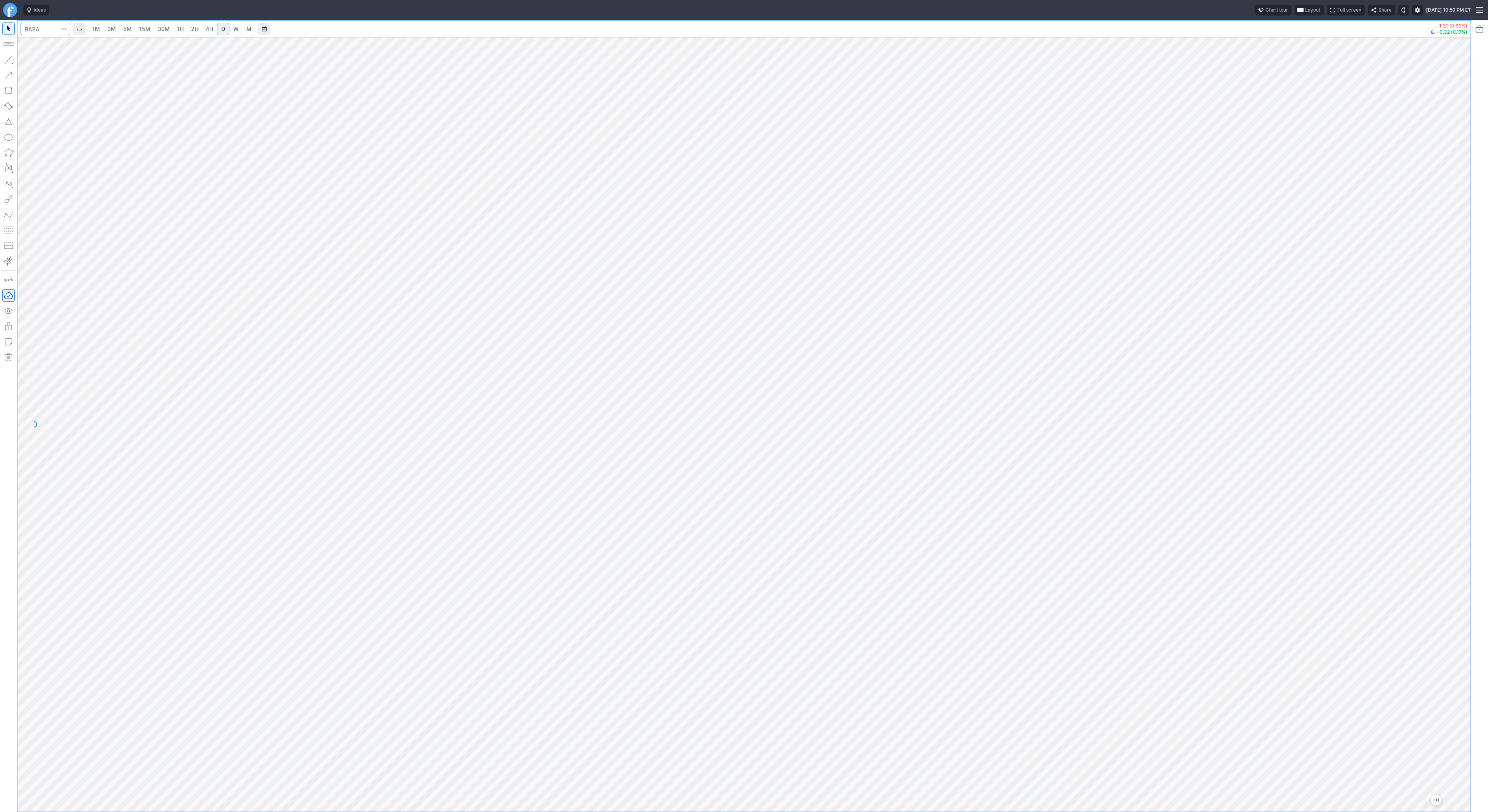
click at [37, 28] on input "Search" at bounding box center [45, 29] width 49 height 13
type input "bmnr"
click at [10, 57] on button "button" at bounding box center [8, 60] width 13 height 13
drag, startPoint x: 11, startPoint y: 58, endPoint x: 11, endPoint y: 65, distance: 7.0
click at [10, 59] on button "button" at bounding box center [8, 60] width 13 height 13
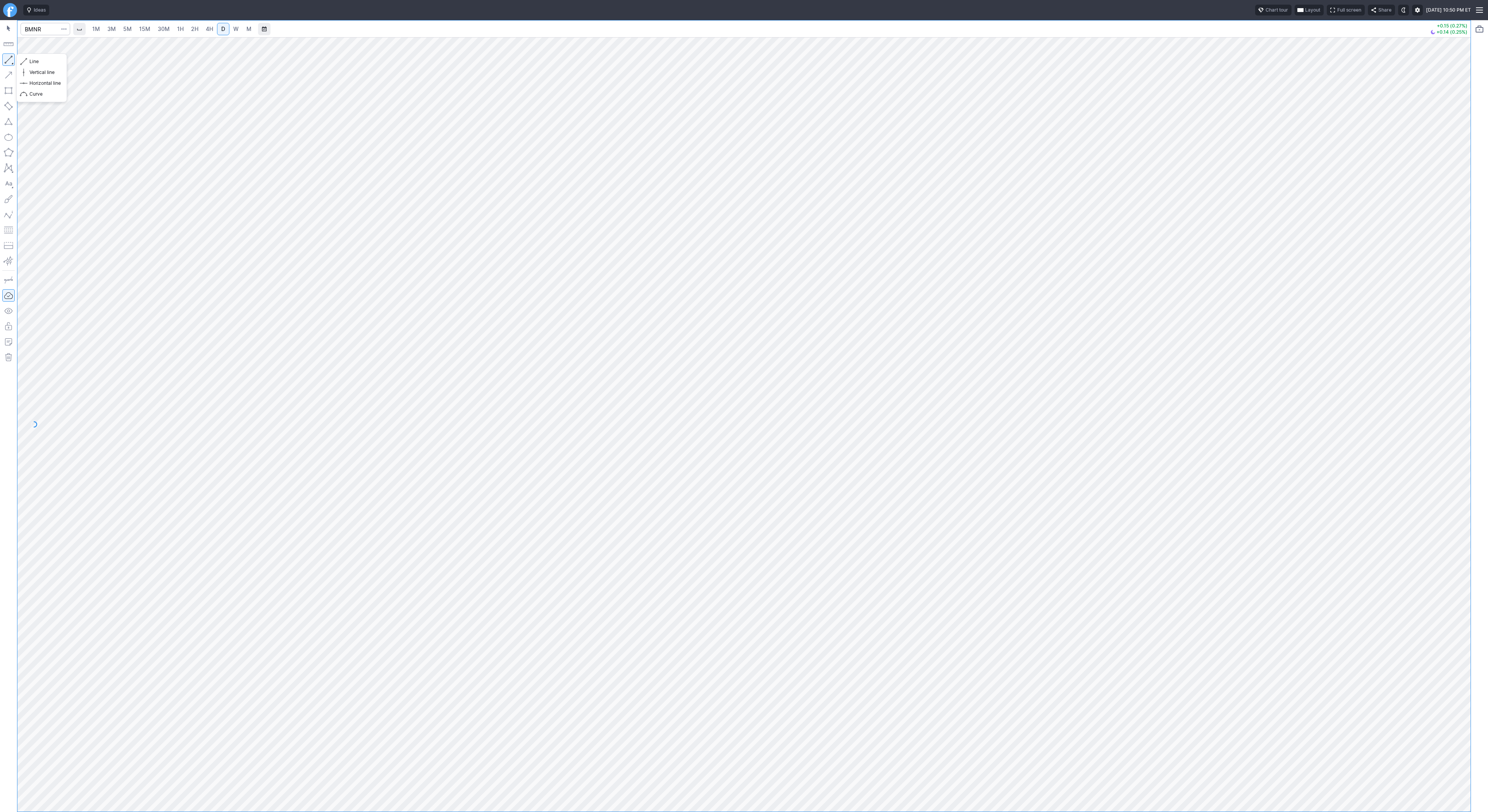
drag, startPoint x: 4, startPoint y: 57, endPoint x: 48, endPoint y: 98, distance: 60.1
click at [5, 58] on button "button" at bounding box center [8, 60] width 13 height 13
click at [9, 60] on button "button" at bounding box center [8, 60] width 13 height 13
click at [14, 57] on button "button" at bounding box center [8, 60] width 13 height 13
drag, startPoint x: 10, startPoint y: 58, endPoint x: 17, endPoint y: 94, distance: 36.7
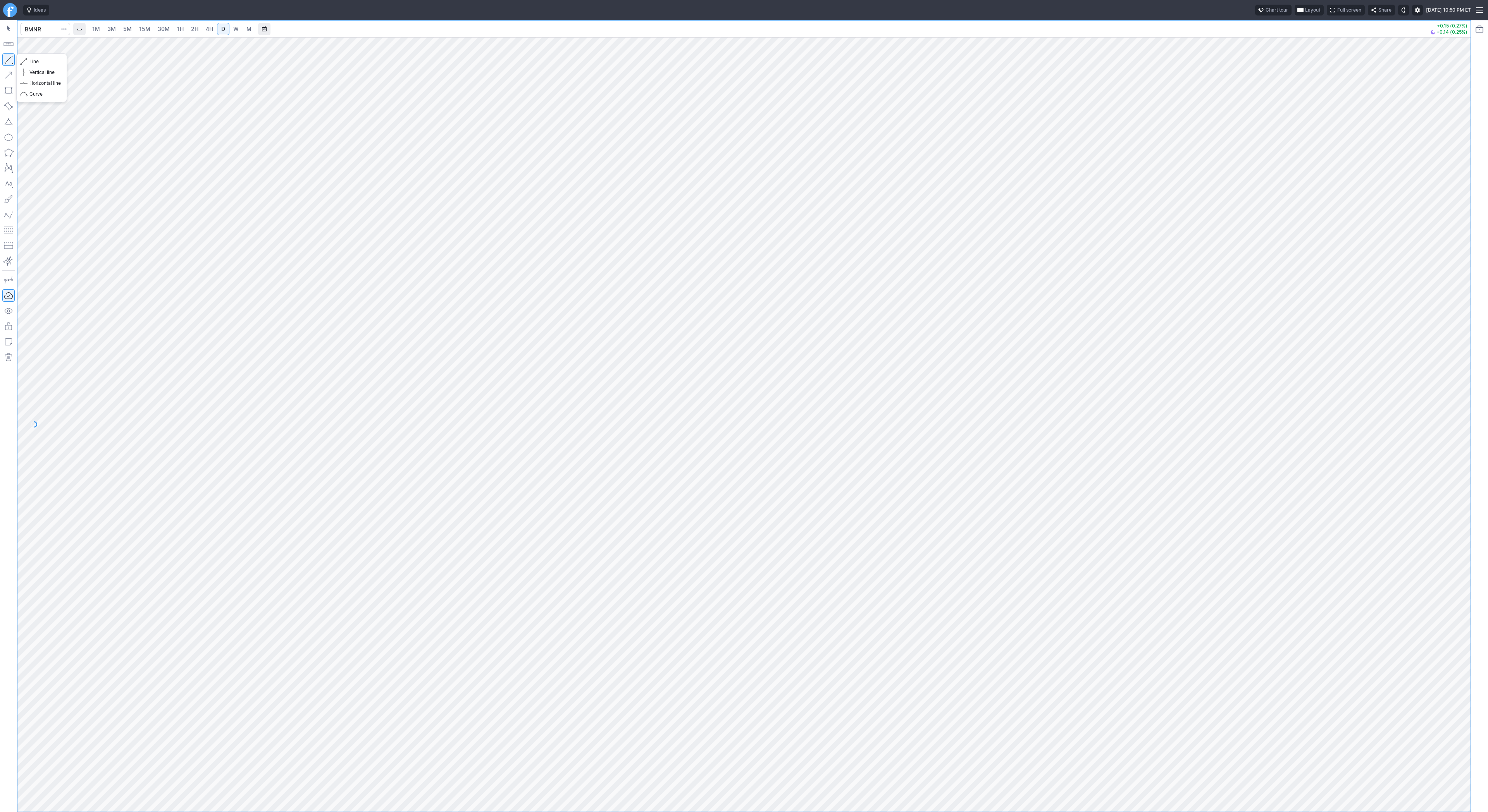
click at [10, 62] on button "button" at bounding box center [8, 60] width 13 height 13
click at [0, 395] on div "1M 3M 5M 15M 30M 1H 2H 4H D W M +0.15 (0.27%) +0.14 (0.25%)" at bounding box center [735, 416] width 1471 height 792
drag, startPoint x: 11, startPoint y: 63, endPoint x: 11, endPoint y: 109, distance: 46.0
click at [11, 65] on button "button" at bounding box center [8, 60] width 13 height 13
click at [10, 60] on button "button" at bounding box center [8, 60] width 13 height 13
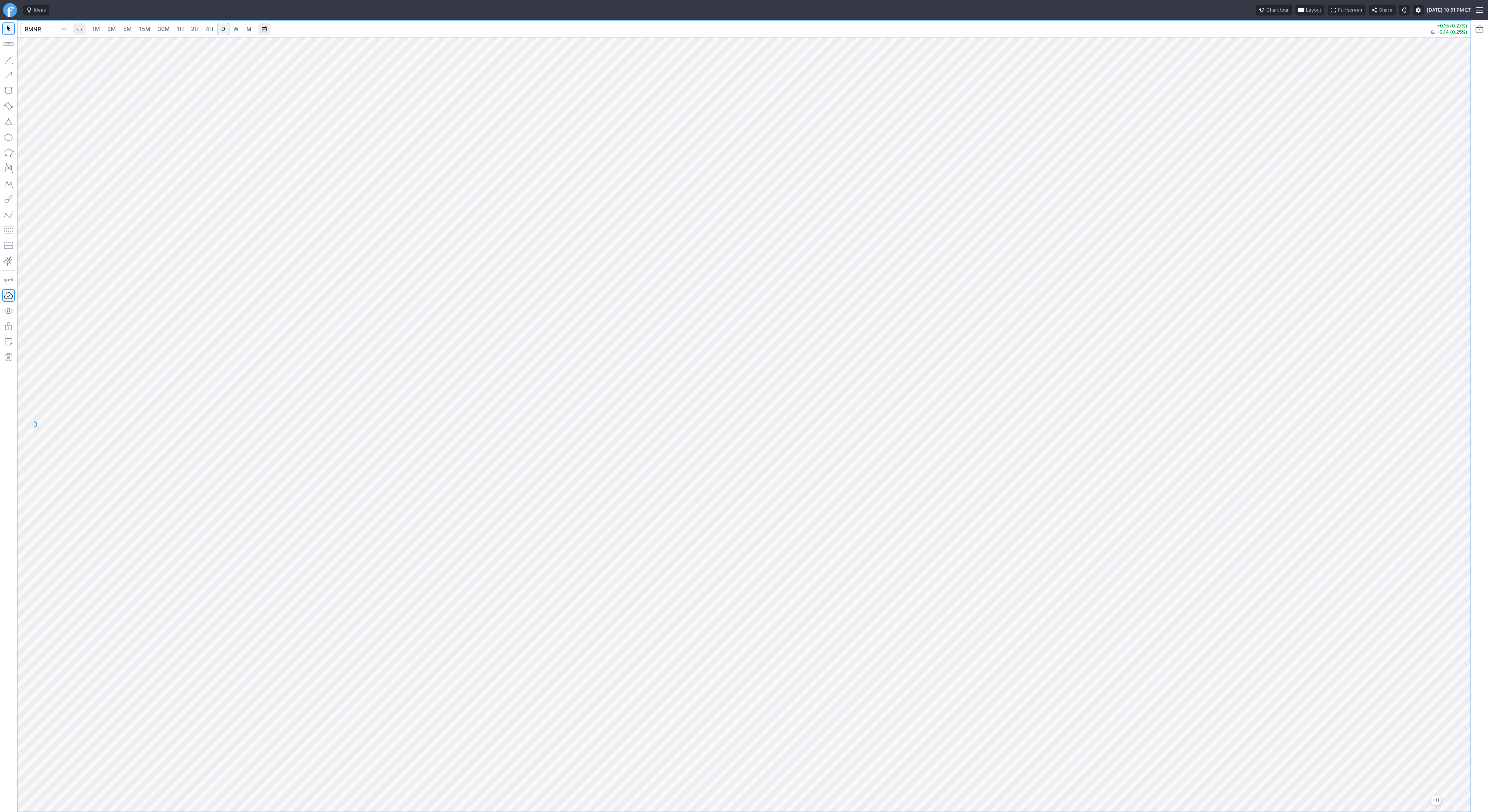
drag, startPoint x: 1467, startPoint y: 380, endPoint x: 1466, endPoint y: 589, distance: 209.0
click at [1466, 589] on div at bounding box center [1462, 423] width 16 height 755
click at [194, 29] on span "2H" at bounding box center [195, 28] width 7 height 7
drag, startPoint x: 1481, startPoint y: 385, endPoint x: 1463, endPoint y: 404, distance: 26.2
click at [1475, 436] on div "1M 3M 5M 15M 30M 1H 2H 4H D W M +0.15 (0.27%) +0.14 (0.25%)" at bounding box center [744, 416] width 1488 height 792
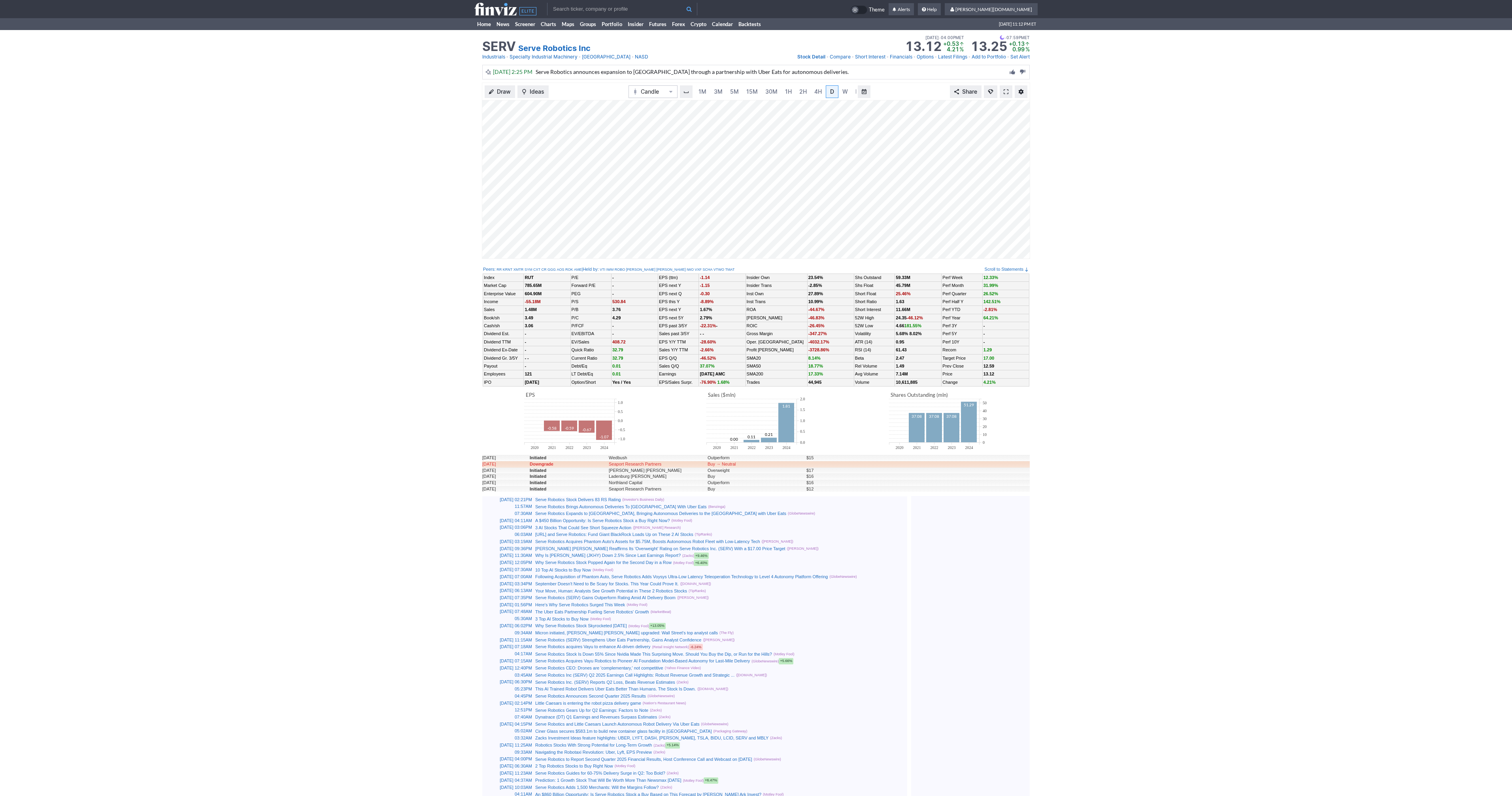
scroll to position [0, 8]
click at [1002, 92] on link at bounding box center [1006, 92] width 13 height 13
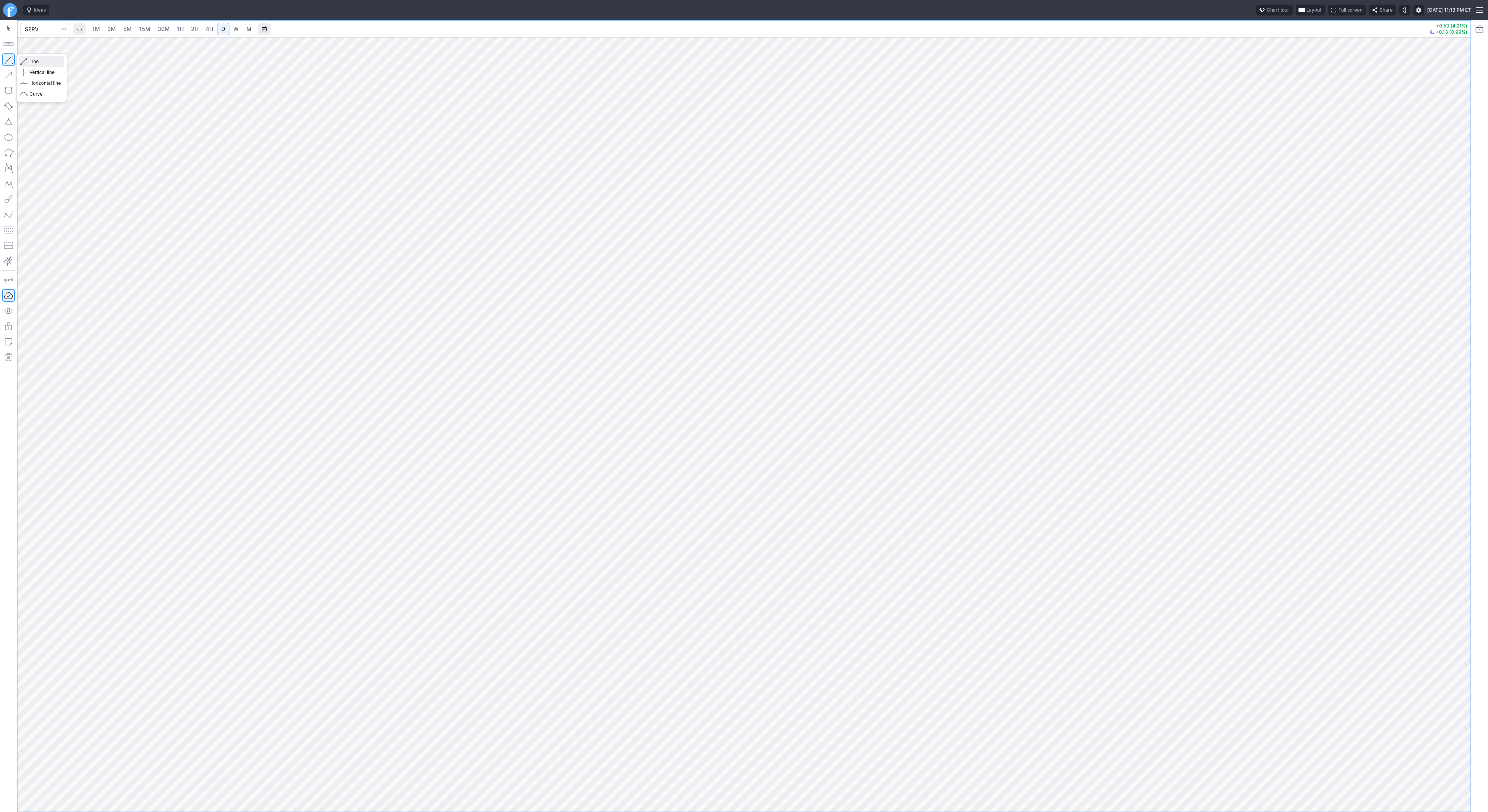
click at [37, 58] on span "Line" at bounding box center [45, 61] width 31 height 8
click at [35, 61] on span "Line" at bounding box center [45, 61] width 31 height 8
click at [51, 31] on input "Search" at bounding box center [45, 29] width 49 height 13
type input "bmnr"
click at [2, 60] on div at bounding box center [8, 416] width 17 height 792
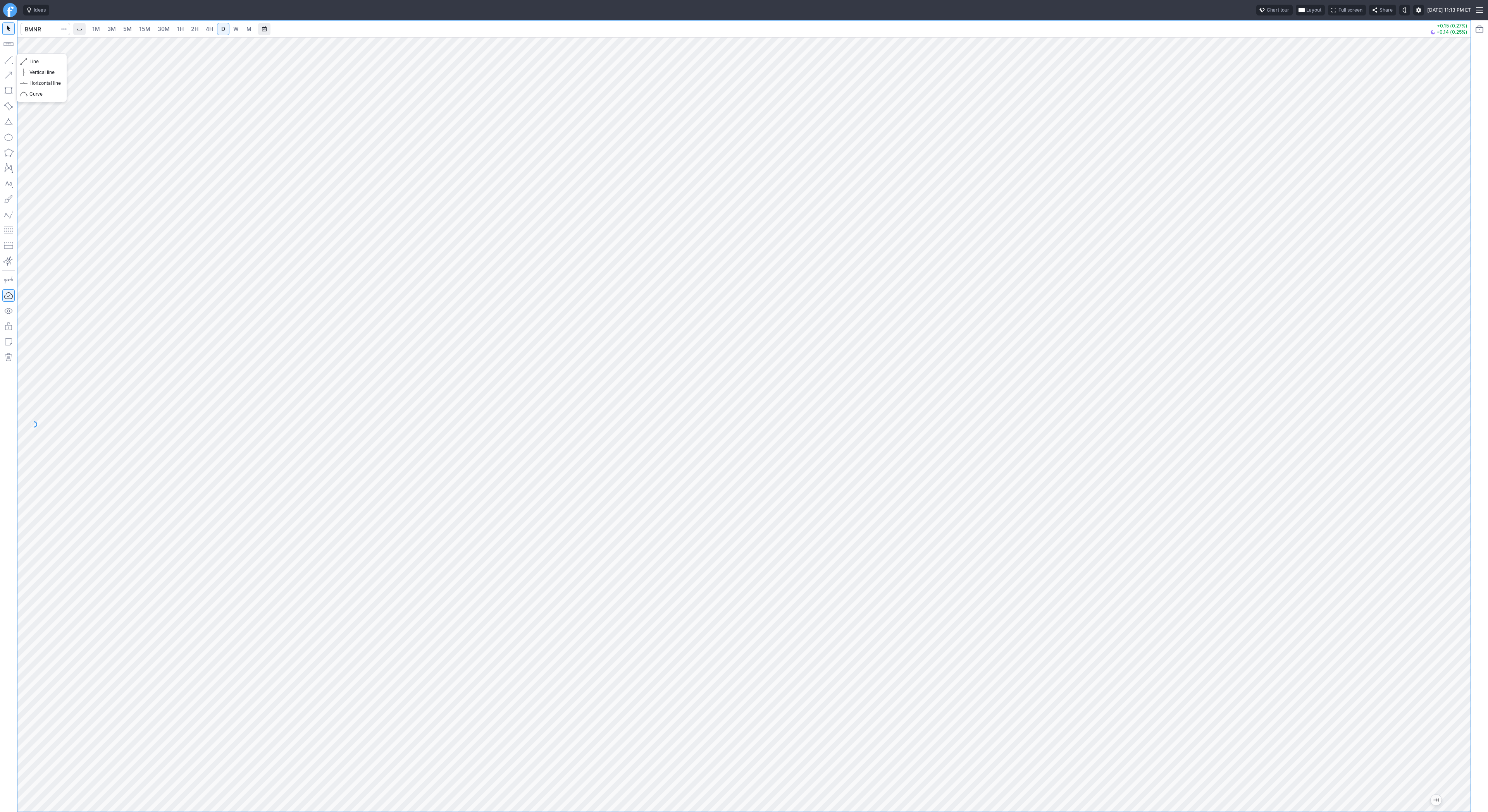
click at [65, 61] on div "Line Vertical line Horizontal line Curve" at bounding box center [42, 78] width 50 height 48
click at [52, 61] on span "Line" at bounding box center [45, 61] width 31 height 8
click at [1445, 441] on div at bounding box center [744, 424] width 1453 height 775
drag, startPoint x: 1460, startPoint y: 444, endPoint x: 1459, endPoint y: 502, distance: 58.0
click at [1459, 502] on div at bounding box center [1462, 423] width 16 height 755
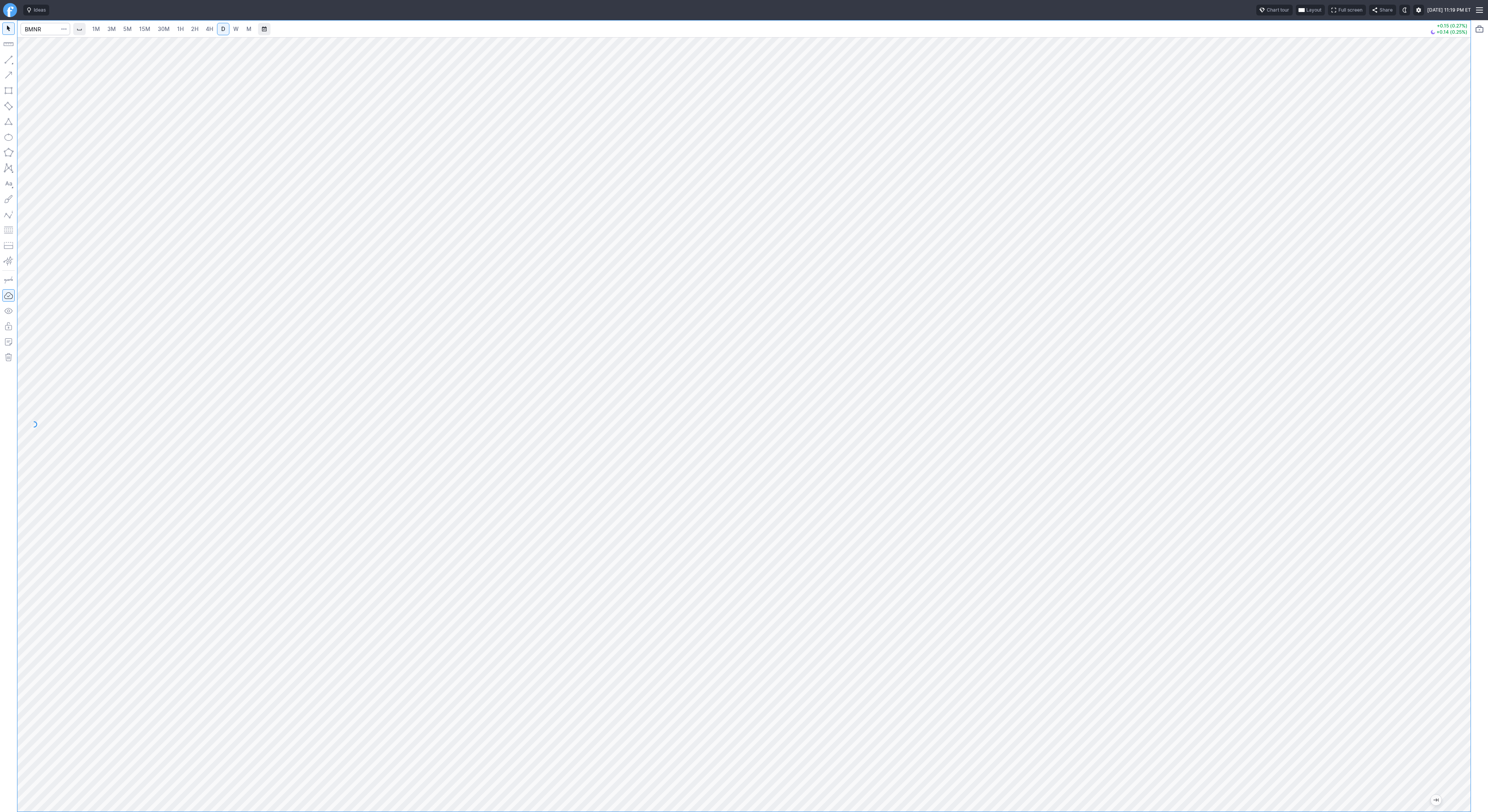
click at [210, 28] on span "4H" at bounding box center [209, 28] width 7 height 7
